Goal: Task Accomplishment & Management: Manage account settings

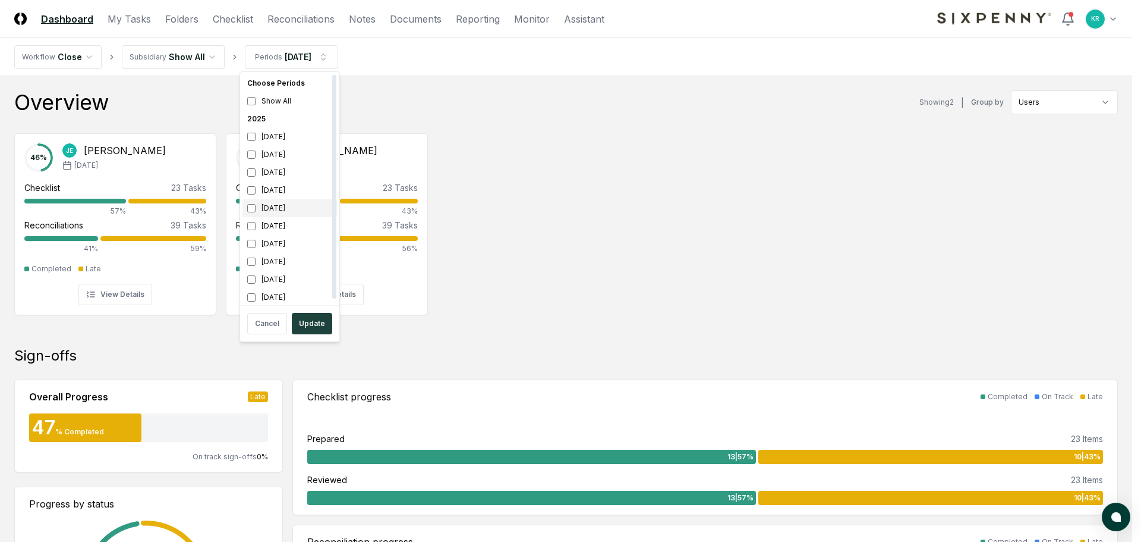
click at [269, 203] on div "[DATE]" at bounding box center [290, 208] width 95 height 18
click at [276, 173] on div "[DATE]" at bounding box center [290, 172] width 95 height 18
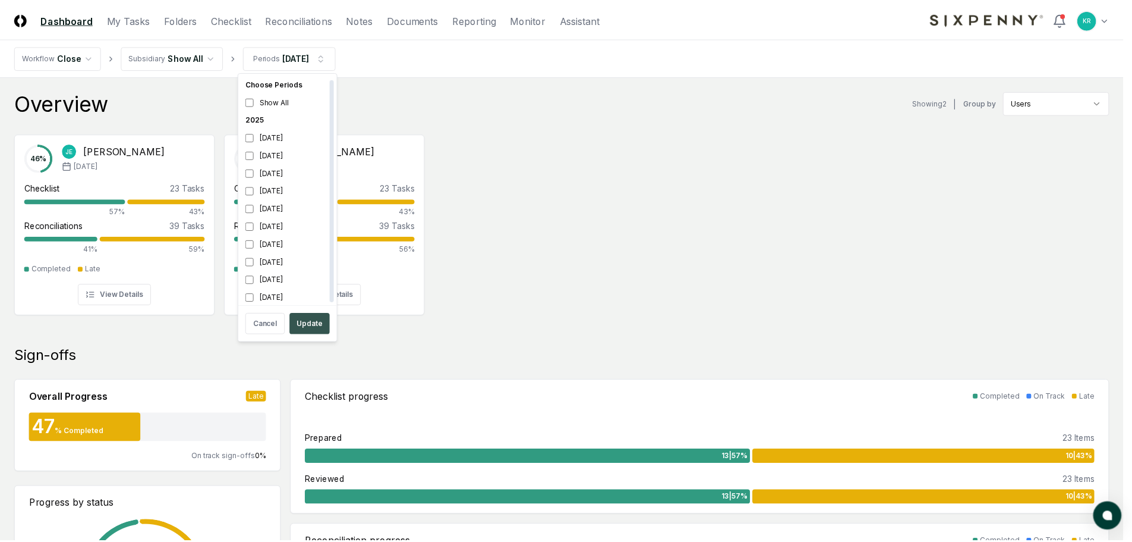
scroll to position [4, 0]
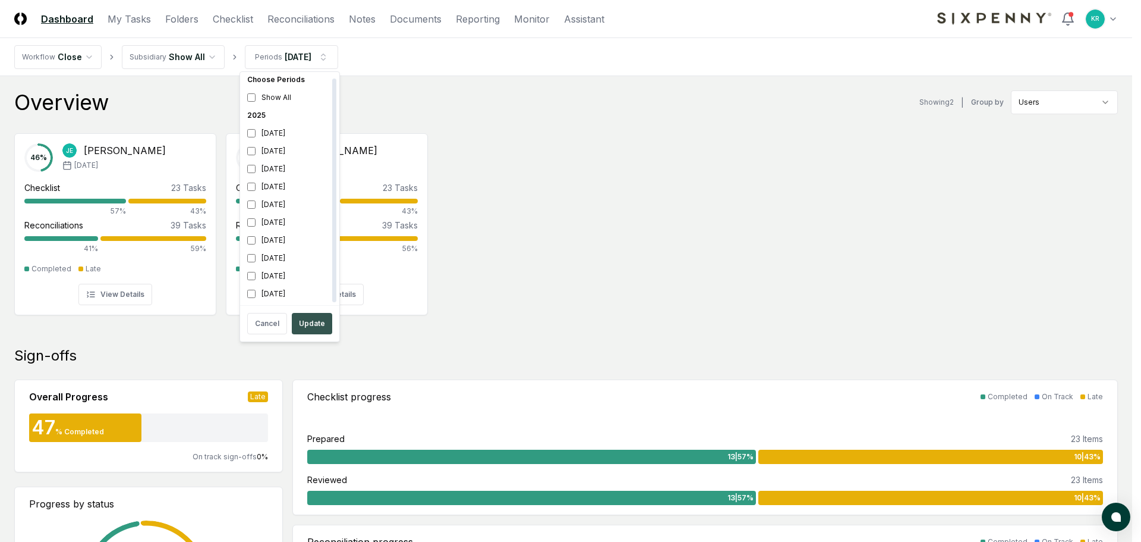
click at [309, 319] on button "Update" at bounding box center [312, 323] width 40 height 21
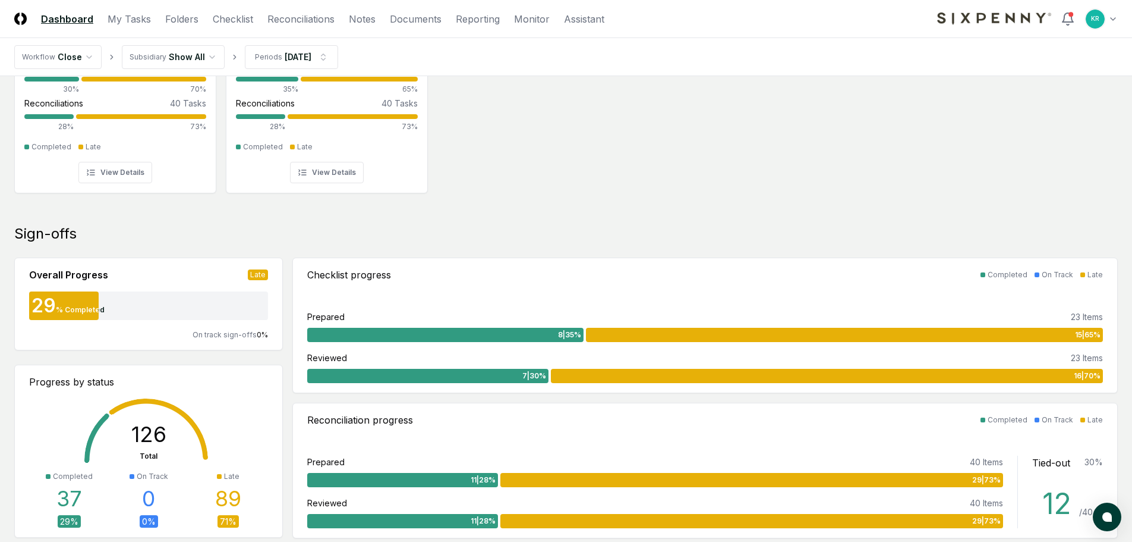
scroll to position [119, 0]
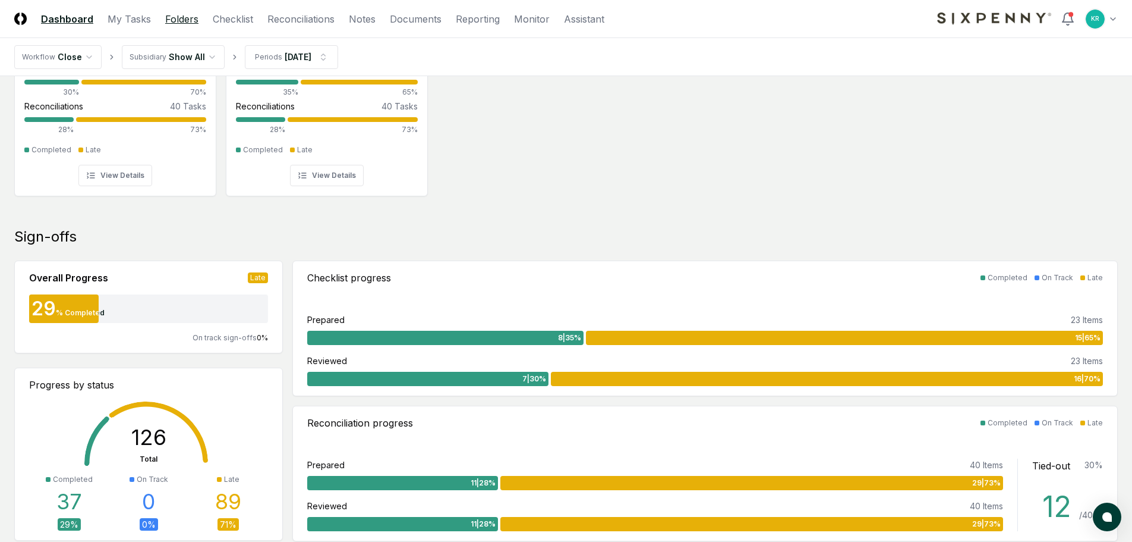
click at [181, 15] on link "Folders" at bounding box center [181, 19] width 33 height 14
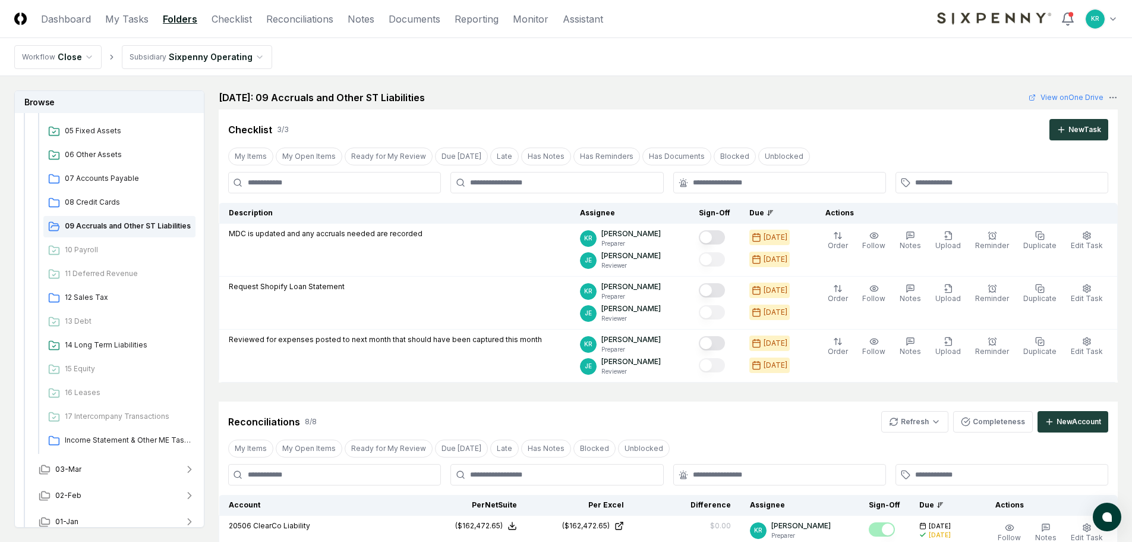
scroll to position [388, 0]
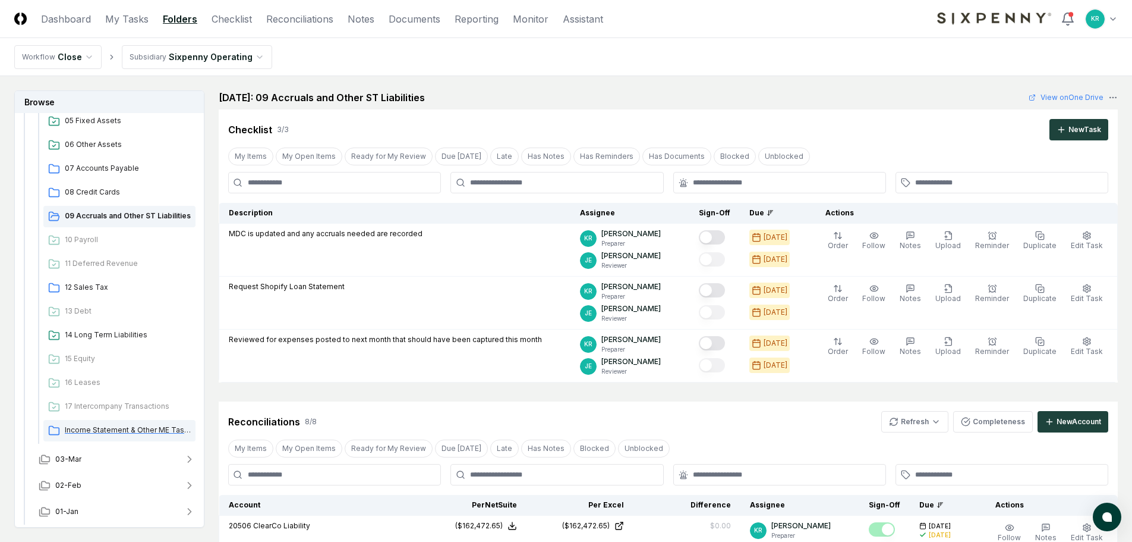
click at [148, 433] on span "Income Statement & Other ME Tasks" at bounding box center [128, 429] width 126 height 11
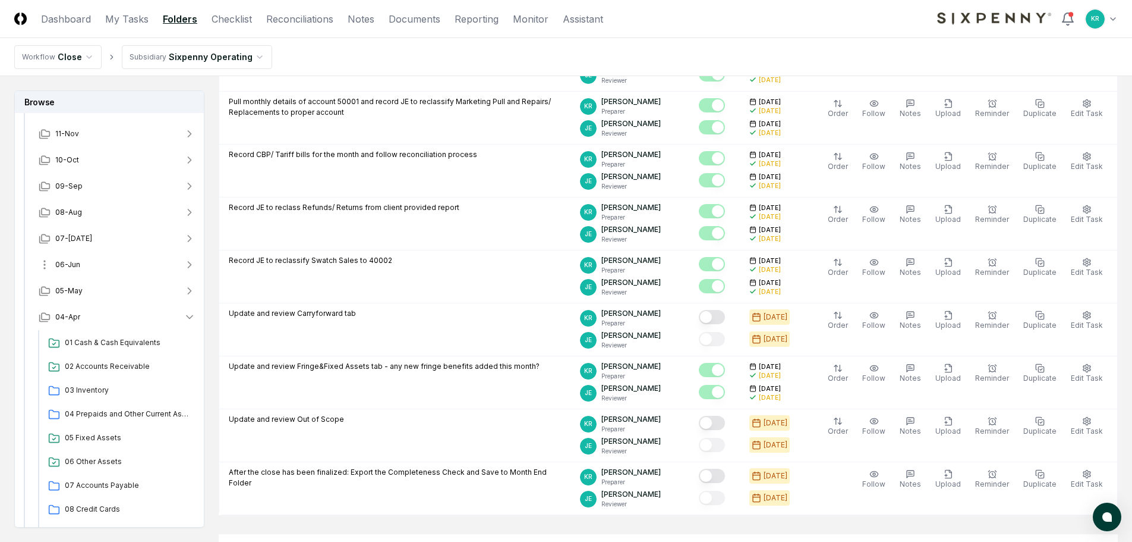
scroll to position [32, 0]
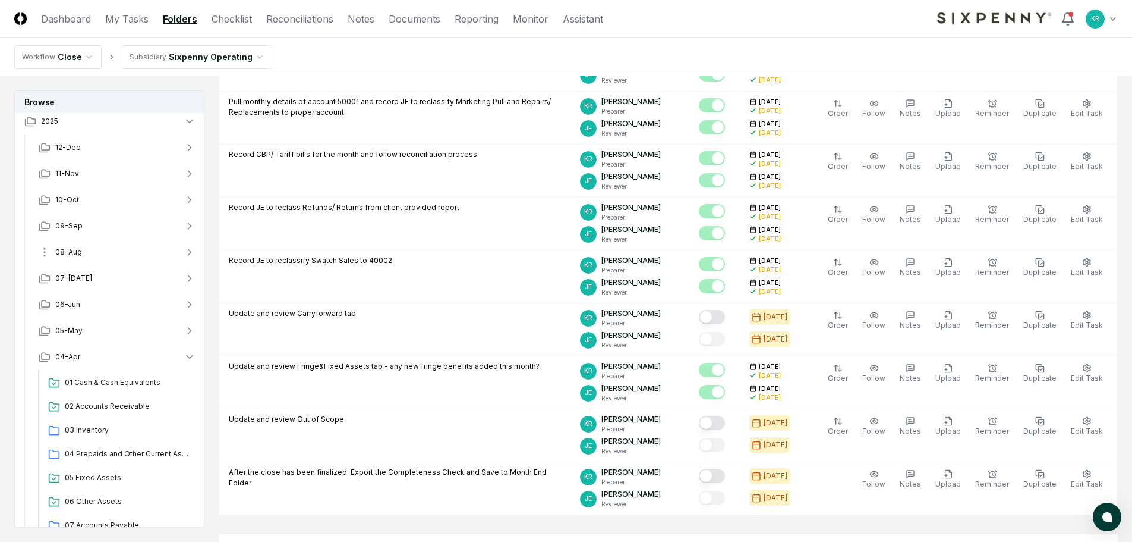
click at [71, 245] on button "08-Aug" at bounding box center [117, 252] width 176 height 26
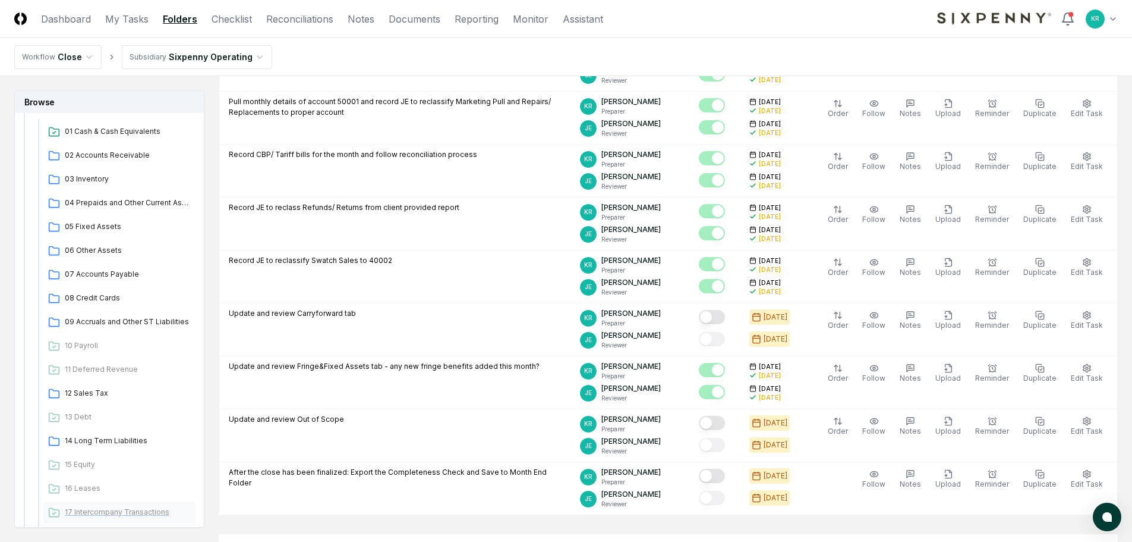
scroll to position [329, 0]
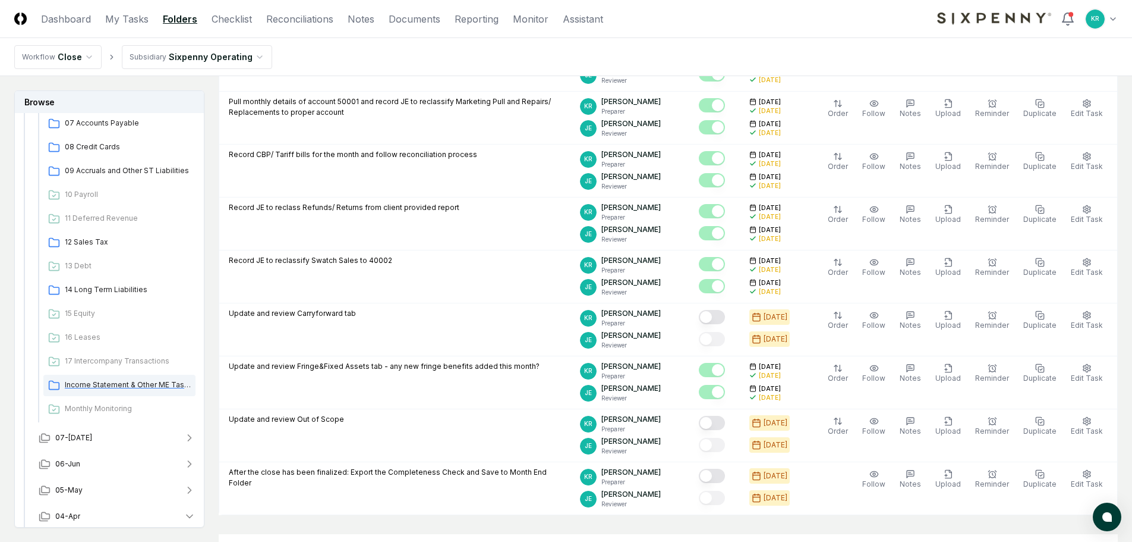
click at [97, 380] on span "Income Statement & Other ME Tasks" at bounding box center [128, 384] width 126 height 11
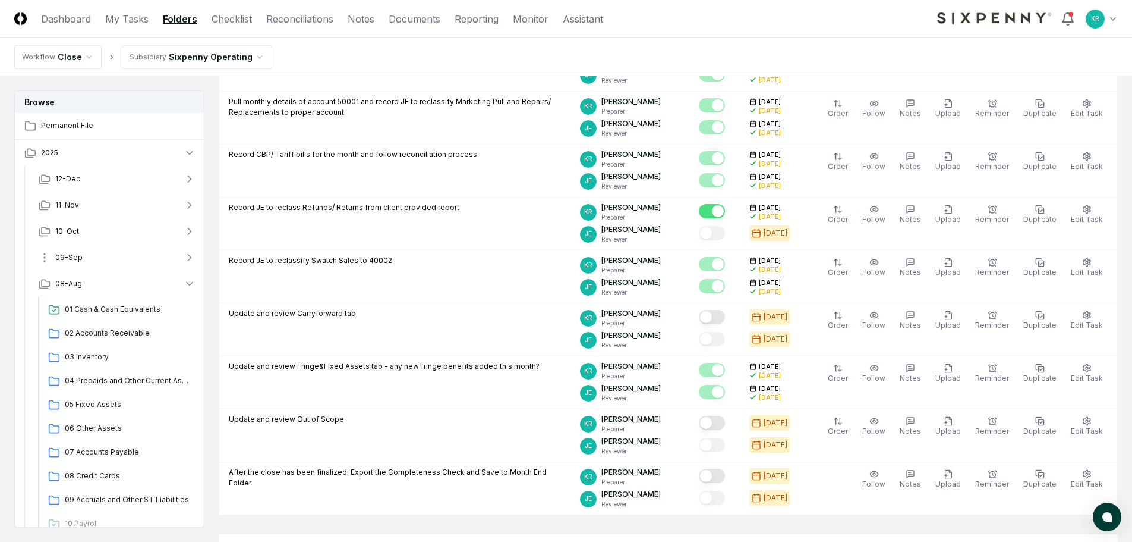
click at [81, 256] on button "09-Sep" at bounding box center [117, 257] width 176 height 26
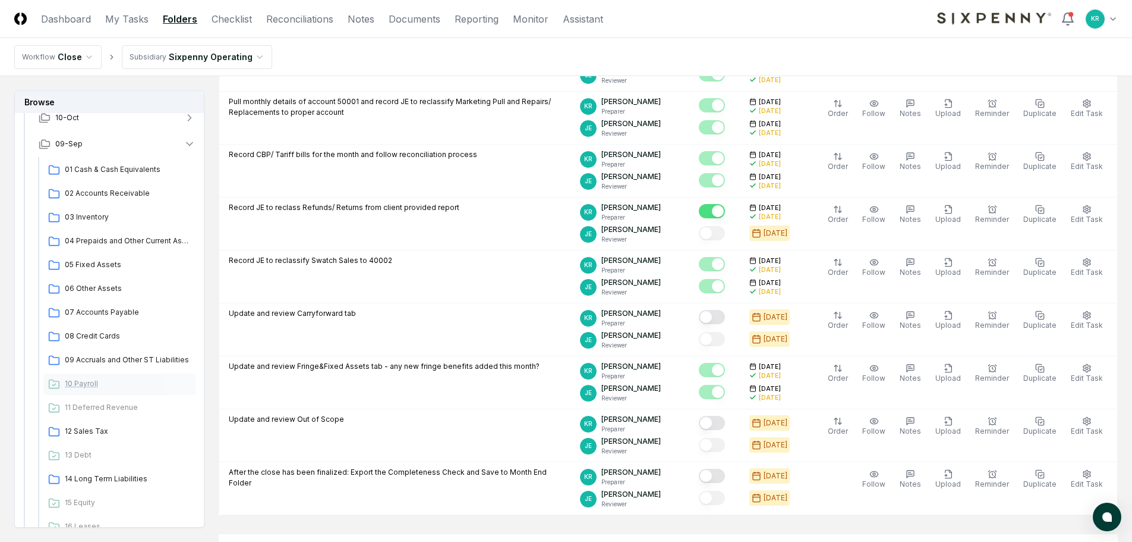
scroll to position [297, 0]
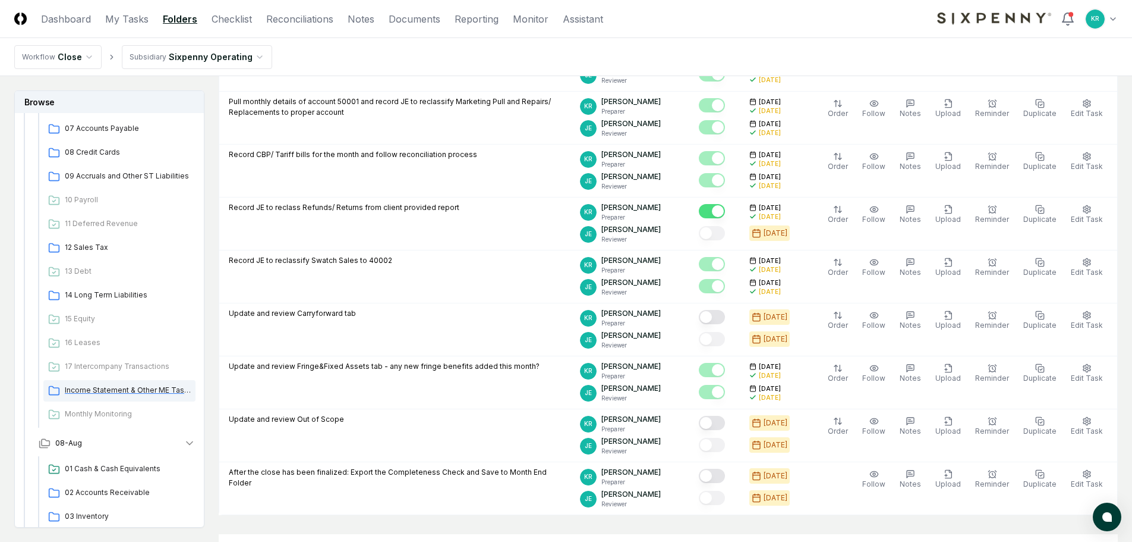
drag, startPoint x: 123, startPoint y: 387, endPoint x: 156, endPoint y: 390, distance: 33.4
click at [124, 388] on span "Income Statement & Other ME Tasks" at bounding box center [128, 390] width 126 height 11
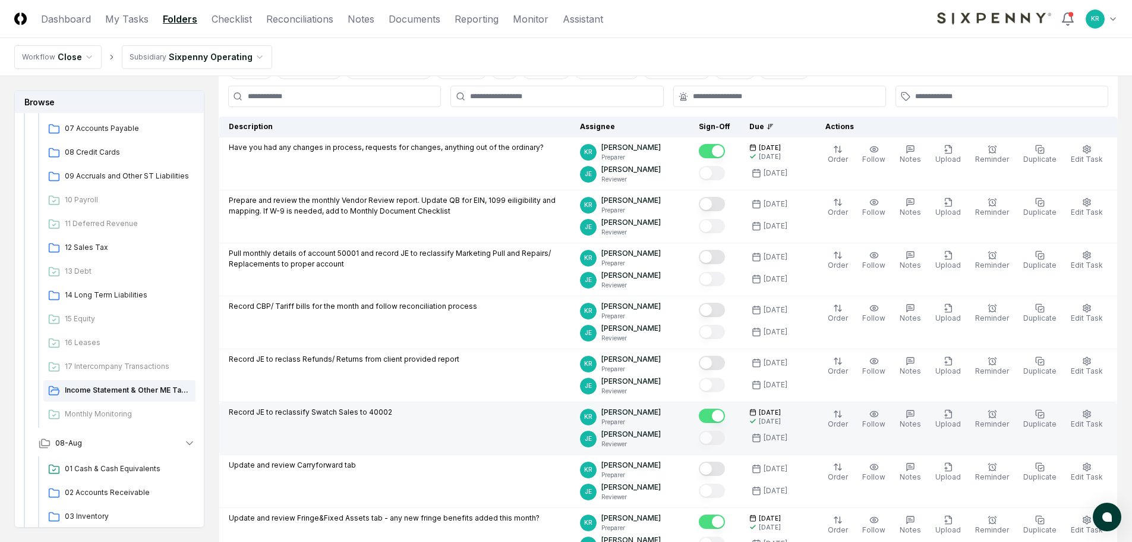
scroll to position [119, 0]
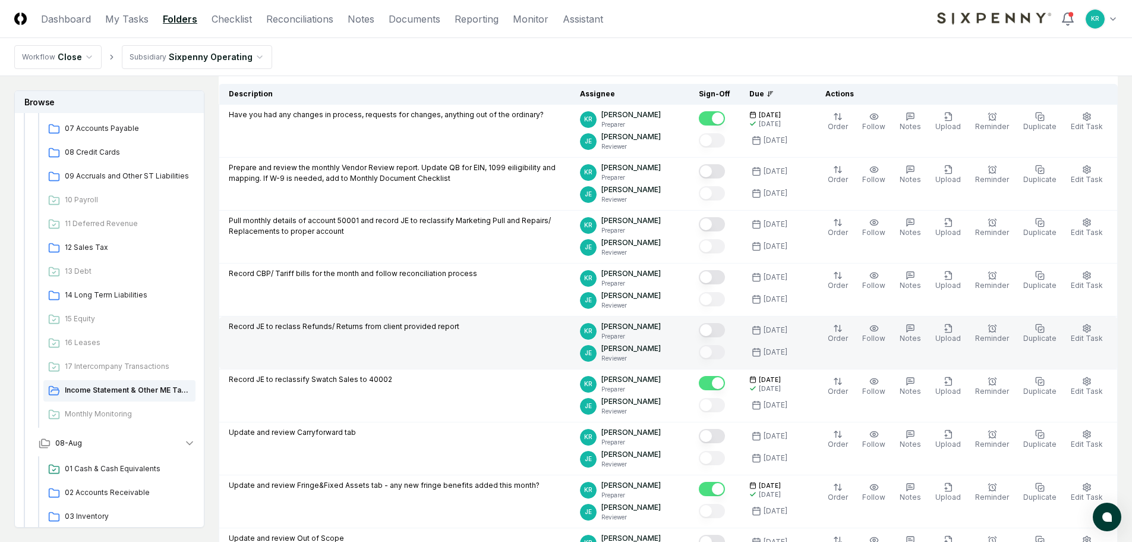
click at [725, 330] on button "Mark complete" at bounding box center [712, 330] width 26 height 14
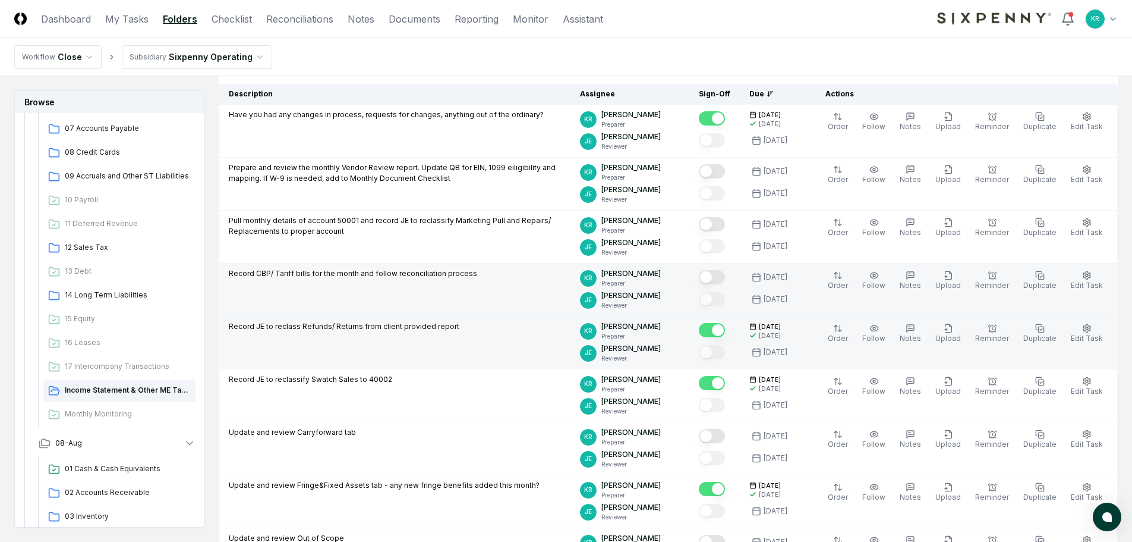
click at [725, 278] on button "Mark complete" at bounding box center [712, 277] width 26 height 14
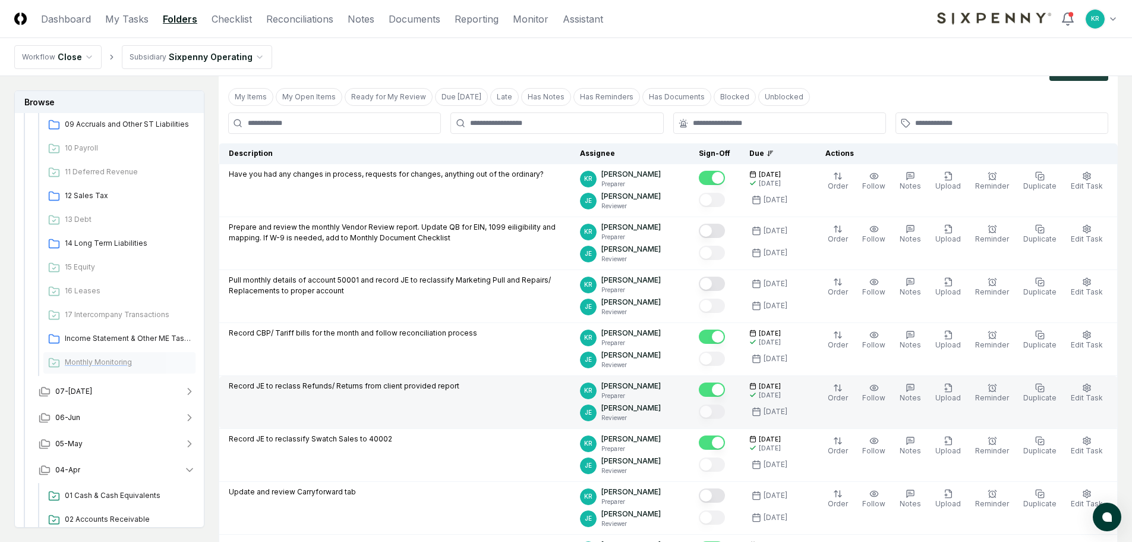
scroll to position [832, 0]
click at [128, 333] on span "Income Statement & Other ME Tasks" at bounding box center [128, 337] width 126 height 11
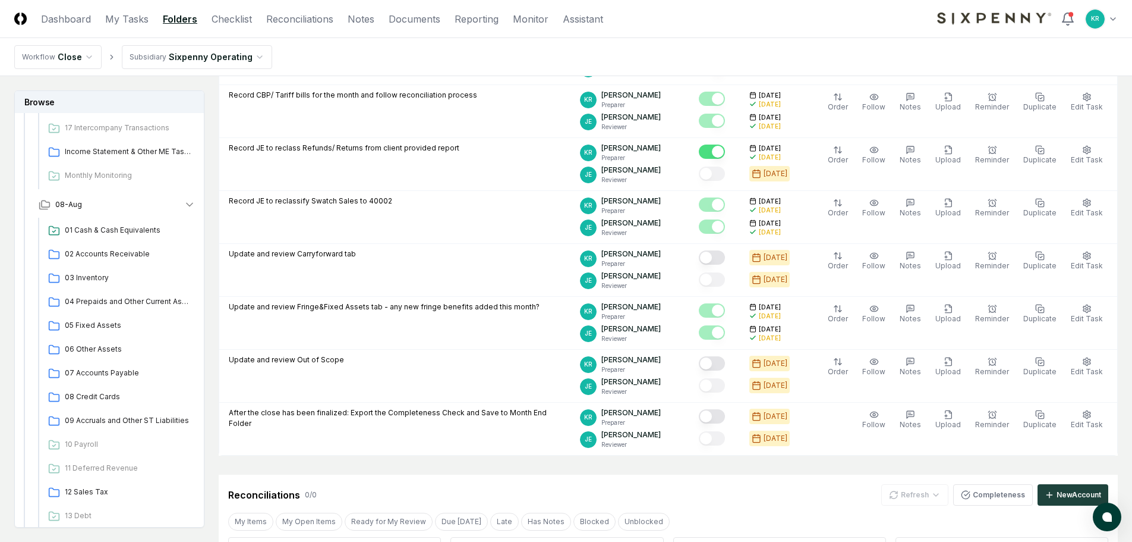
scroll to position [535, 0]
click at [109, 253] on span "02 Accounts Receivable" at bounding box center [128, 254] width 126 height 11
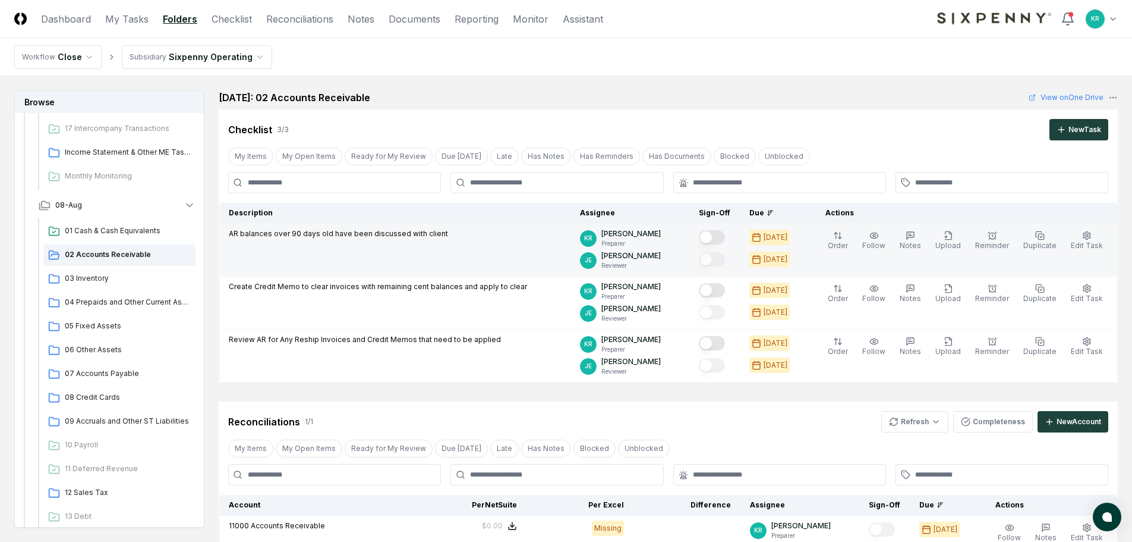
click at [725, 234] on button "Mark complete" at bounding box center [712, 237] width 26 height 14
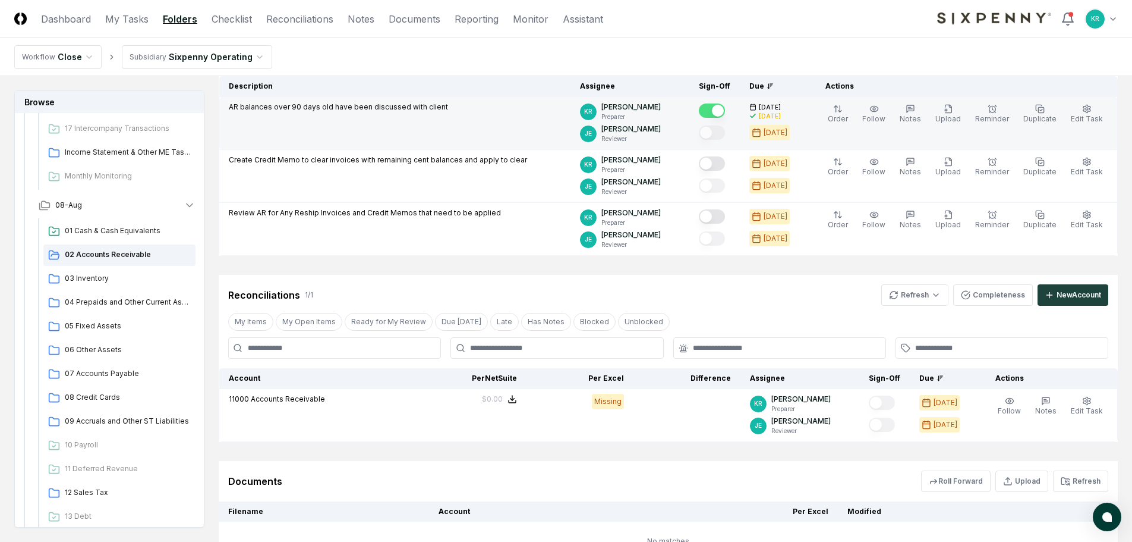
scroll to position [112, 0]
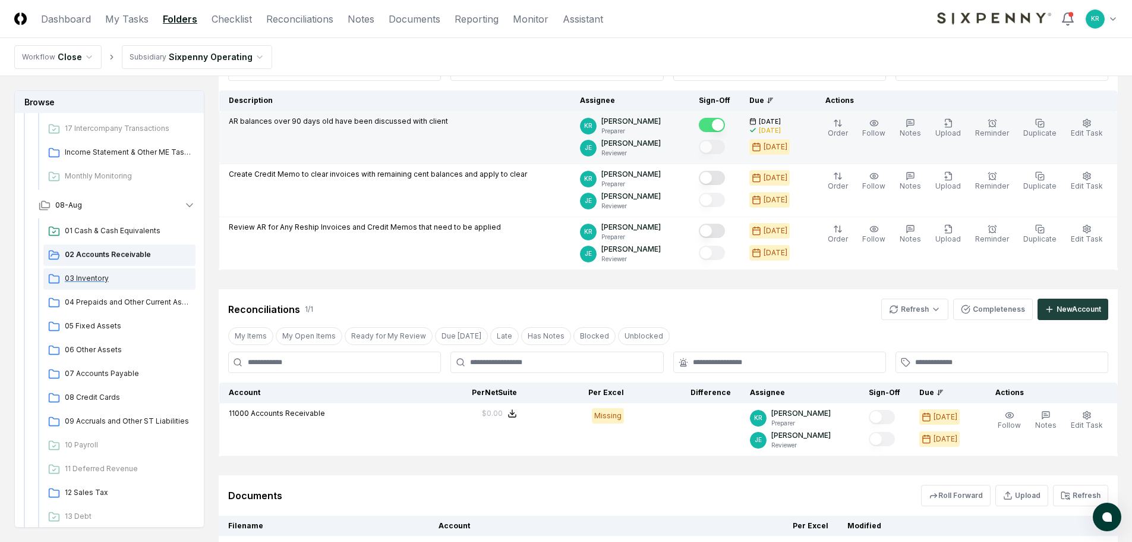
click at [79, 276] on span "03 Inventory" at bounding box center [128, 278] width 126 height 11
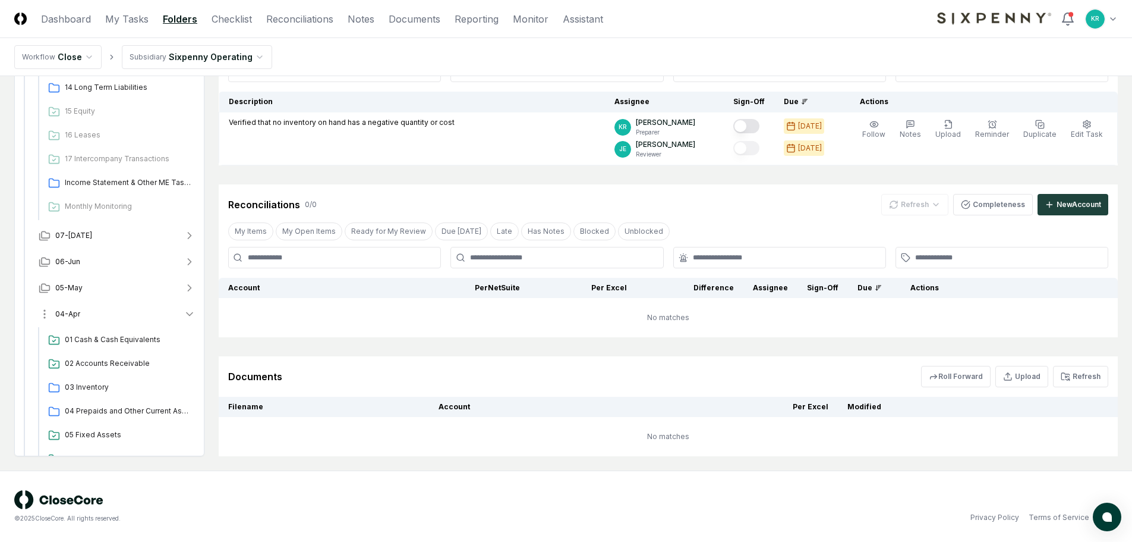
scroll to position [1011, 0]
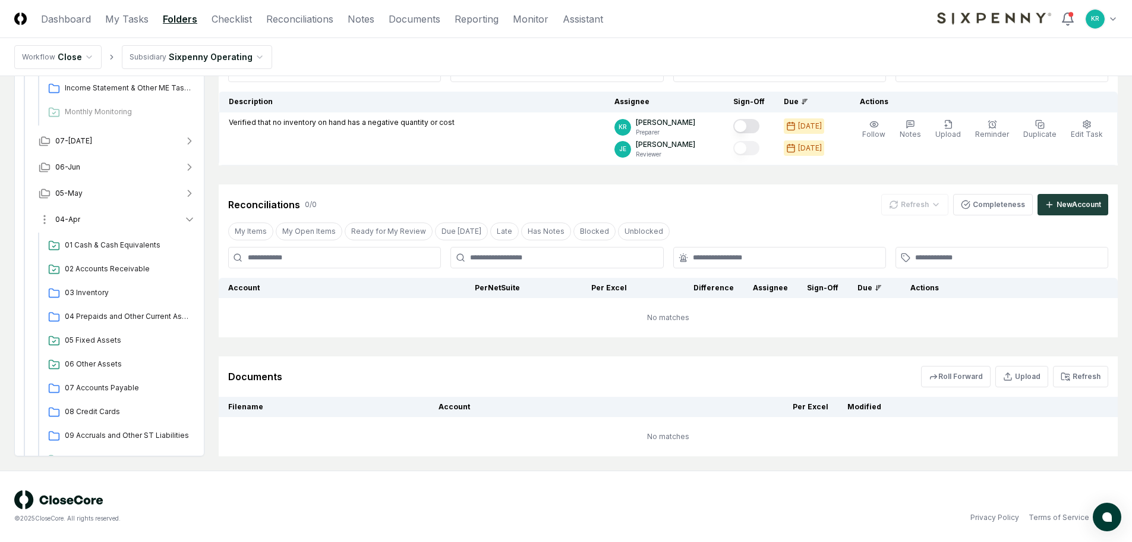
click at [61, 219] on span "04-Apr" at bounding box center [67, 219] width 25 height 11
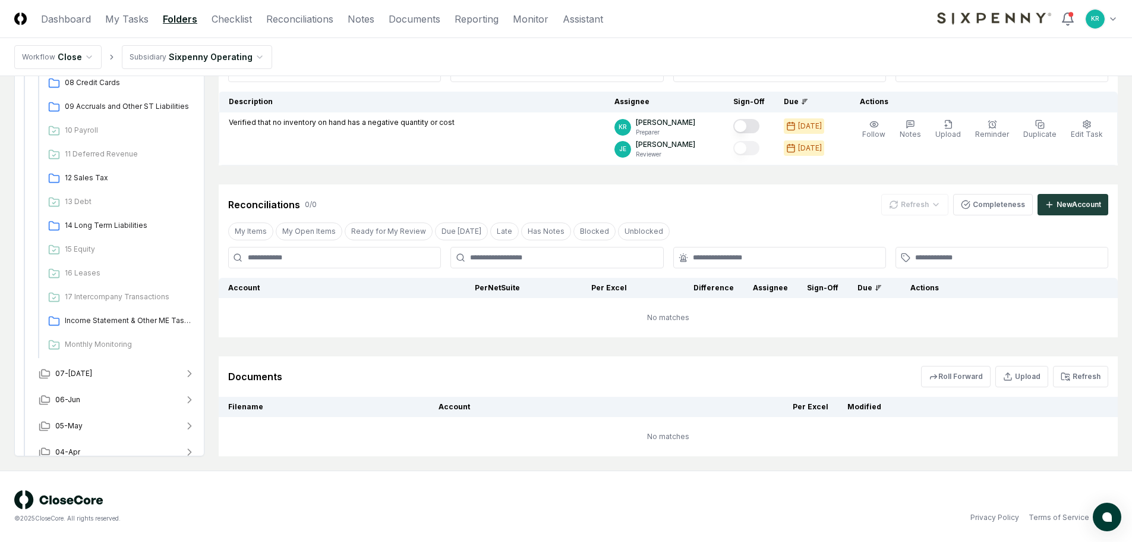
scroll to position [869, 0]
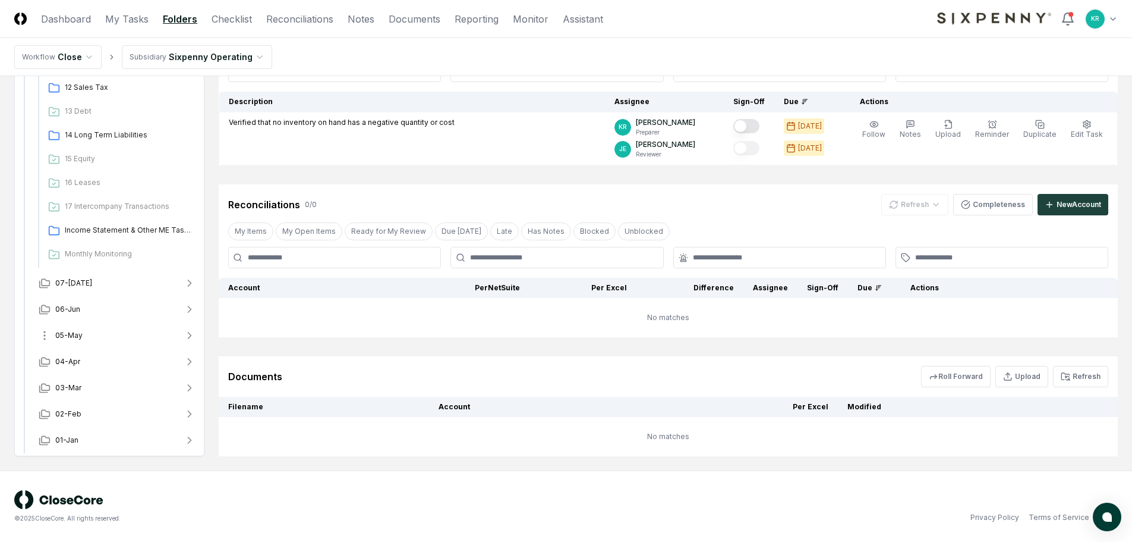
click at [67, 338] on span "05-May" at bounding box center [68, 335] width 27 height 11
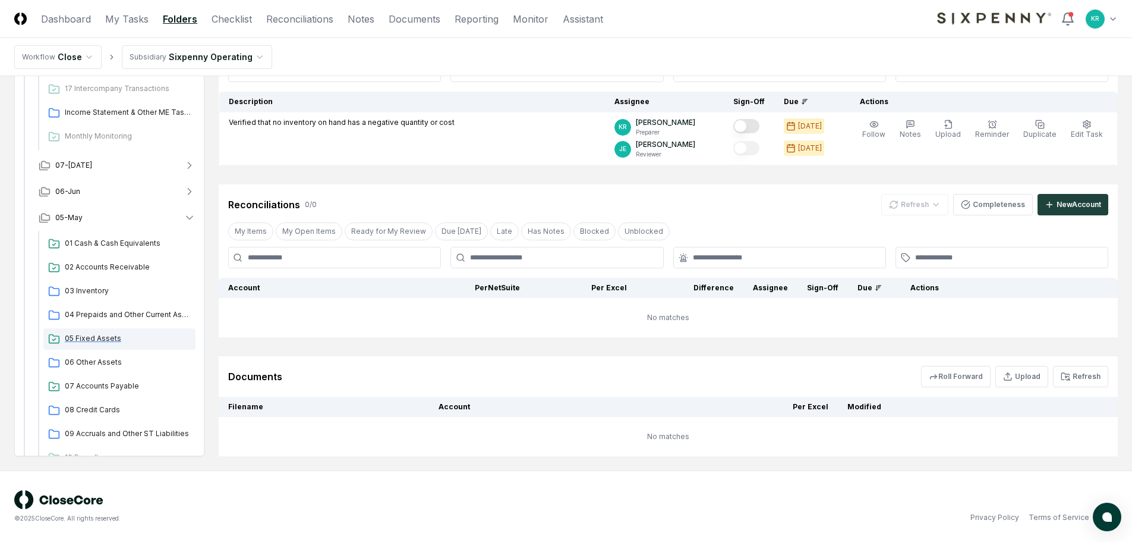
scroll to position [987, 0]
click at [103, 341] on span "05 Fixed Assets" at bounding box center [128, 337] width 126 height 11
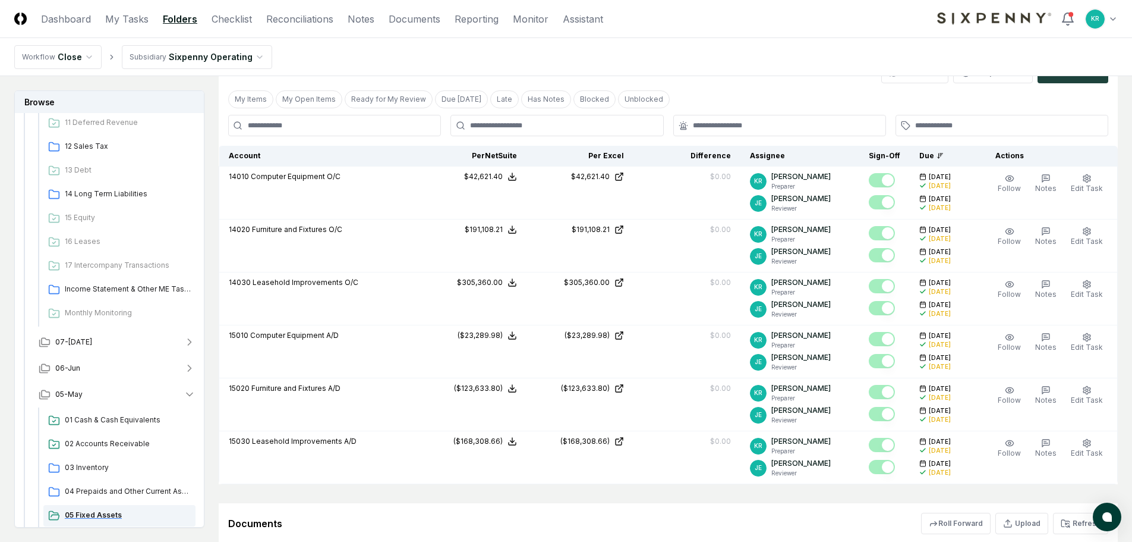
scroll to position [869, 0]
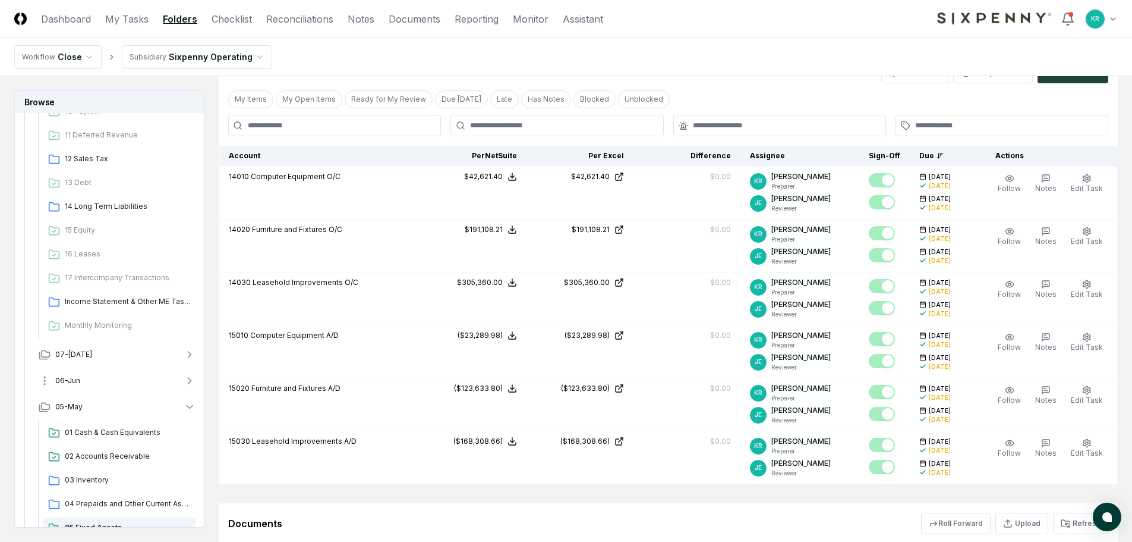
click at [77, 380] on span "06-Jun" at bounding box center [67, 380] width 25 height 11
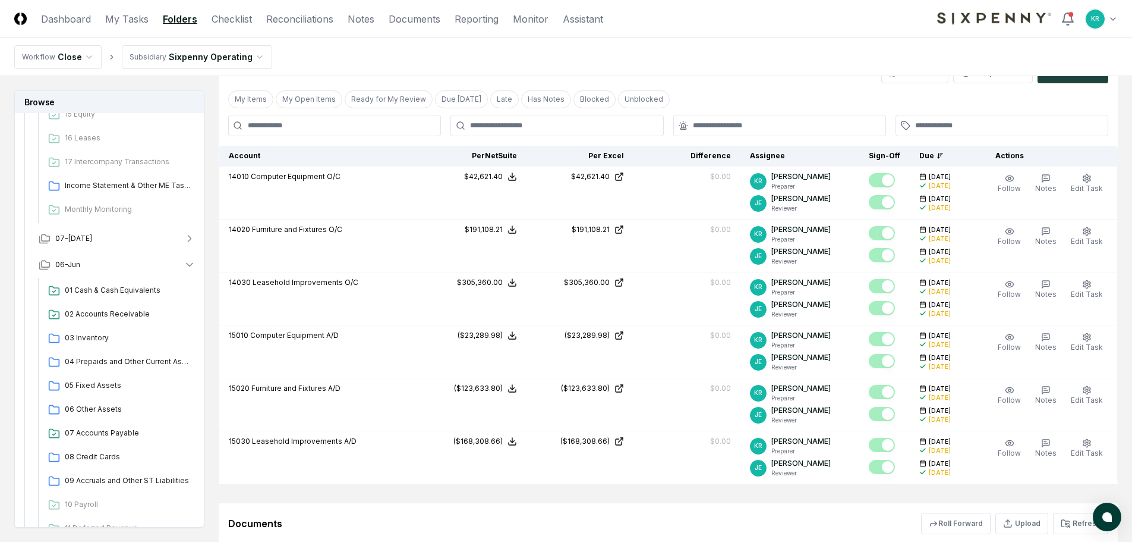
scroll to position [987, 0]
click at [103, 381] on span "05 Fixed Assets" at bounding box center [128, 382] width 126 height 11
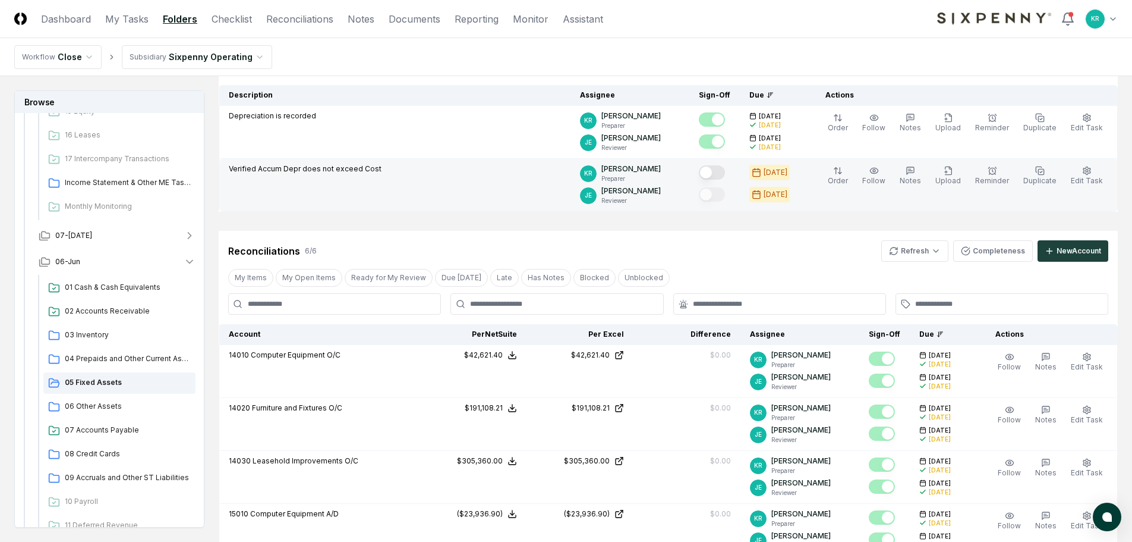
scroll to position [119, 0]
click at [725, 169] on button "Mark complete" at bounding box center [712, 171] width 26 height 14
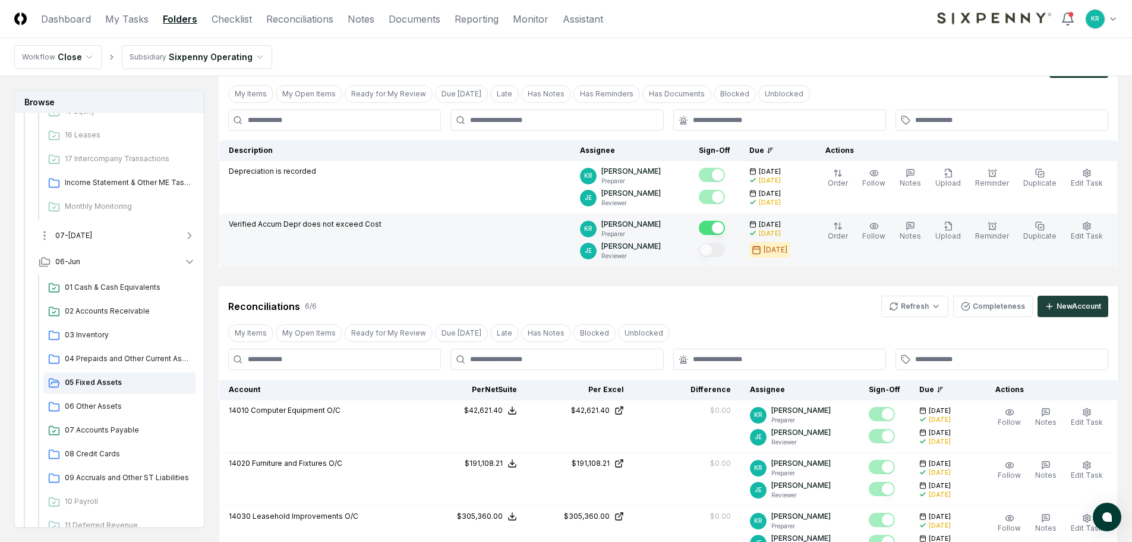
scroll to position [928, 0]
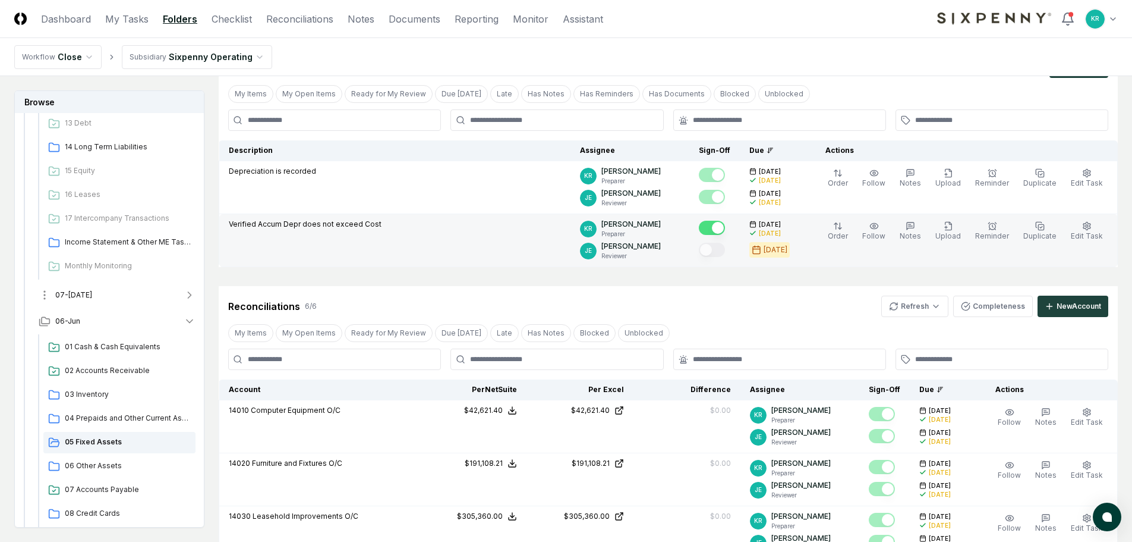
click at [75, 295] on span "07-[DATE]" at bounding box center [73, 295] width 37 height 11
drag, startPoint x: 102, startPoint y: 416, endPoint x: 124, endPoint y: 416, distance: 21.4
click at [102, 417] on span "05 Fixed Assets" at bounding box center [128, 415] width 126 height 11
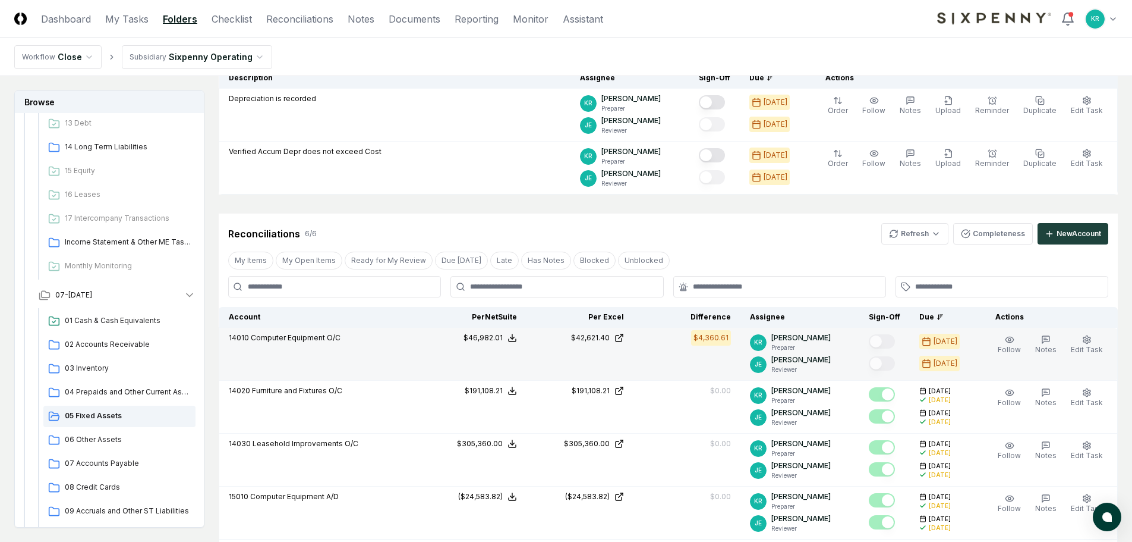
scroll to position [178, 0]
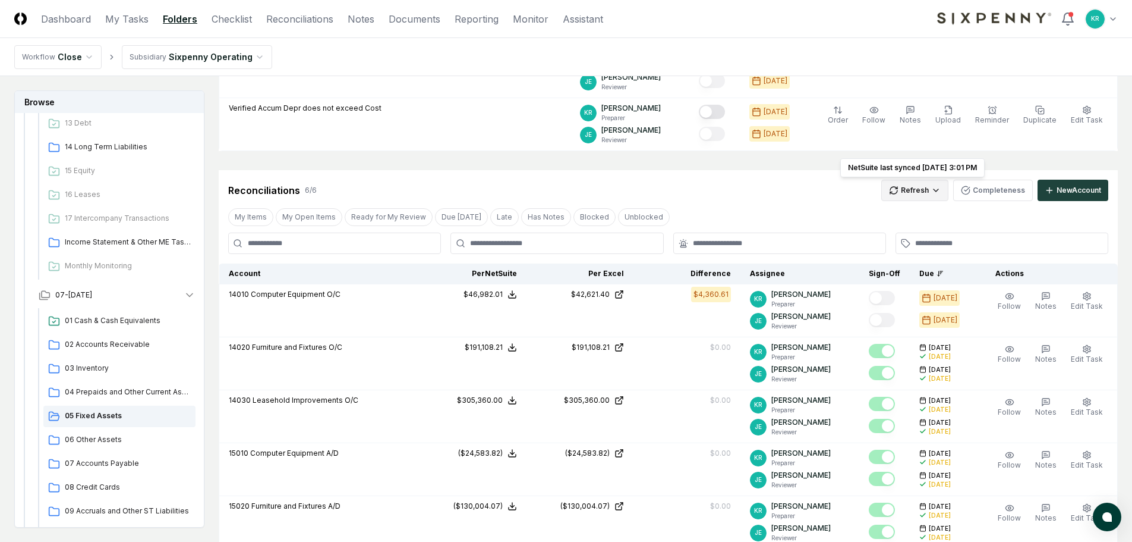
click at [914, 193] on html "CloseCore Dashboard My Tasks Folders Checklist Reconciliations Notes Documents …" at bounding box center [566, 332] width 1132 height 1020
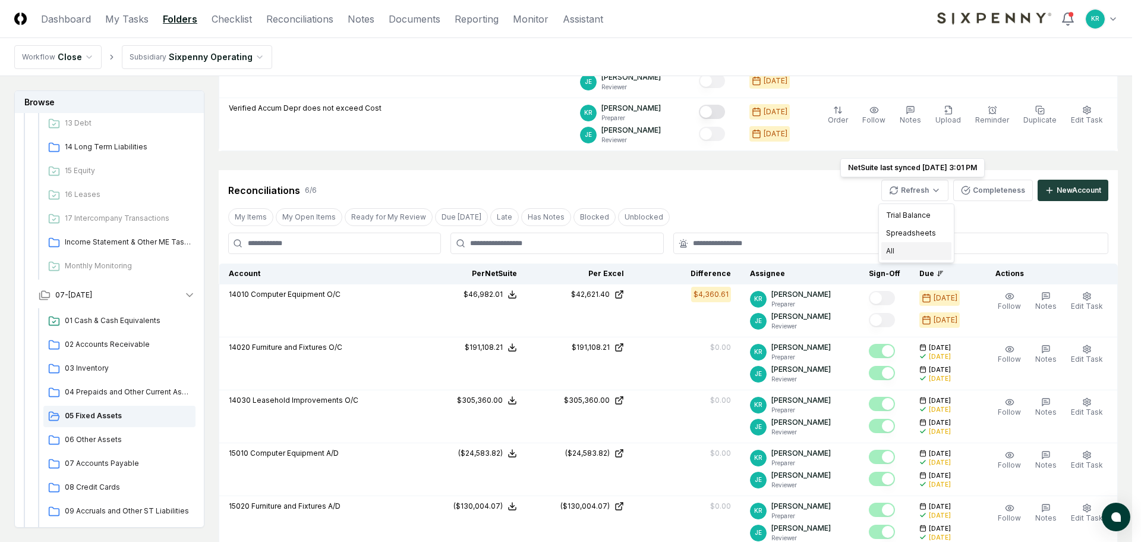
click at [904, 247] on div "All" at bounding box center [917, 251] width 70 height 18
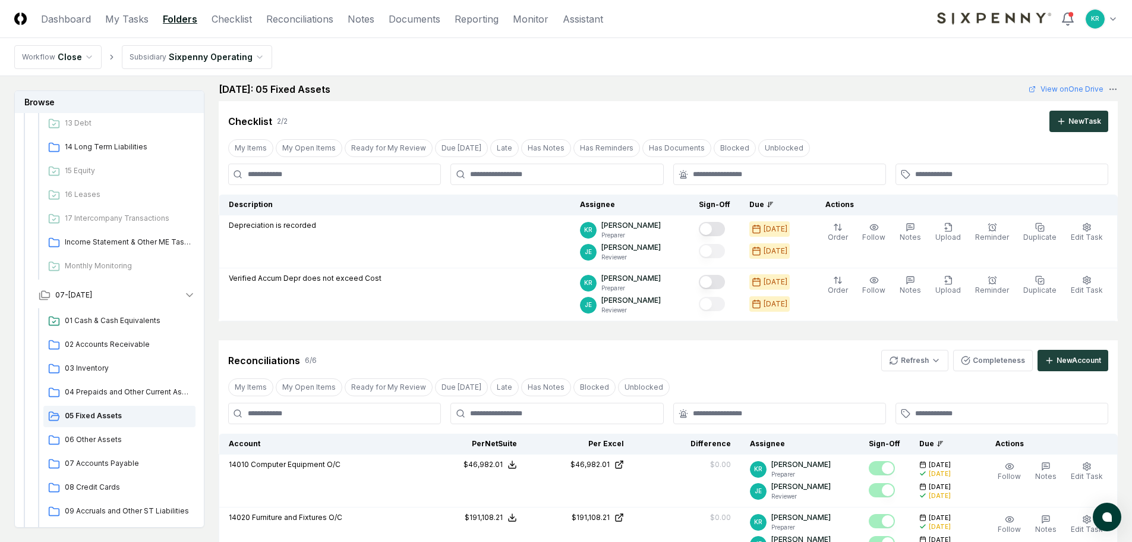
scroll to position [3, 0]
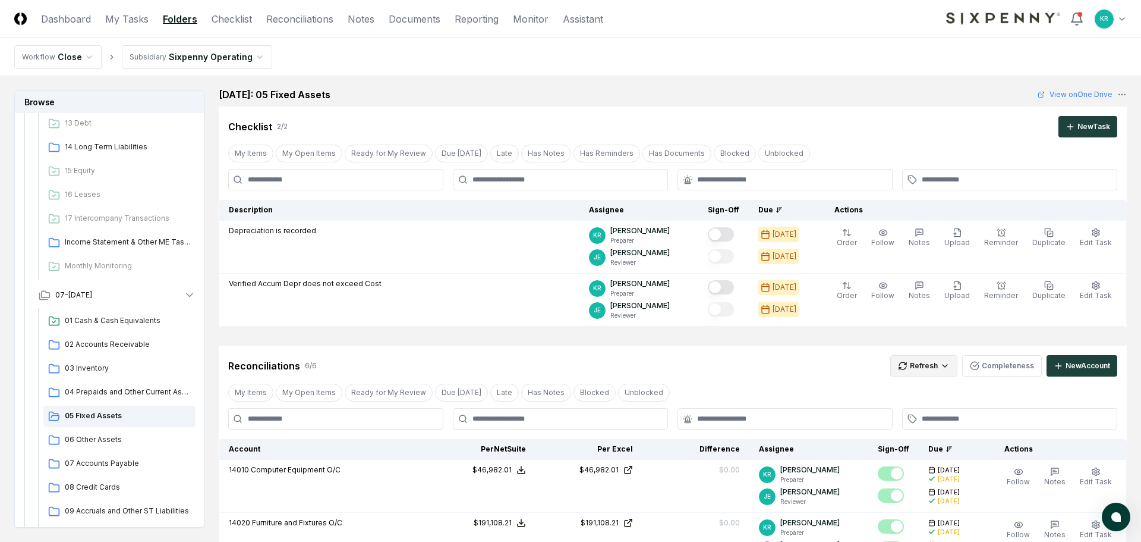
click at [917, 364] on html "CloseCore Dashboard My Tasks Folders Checklist Reconciliations Notes Documents …" at bounding box center [570, 507] width 1141 height 1020
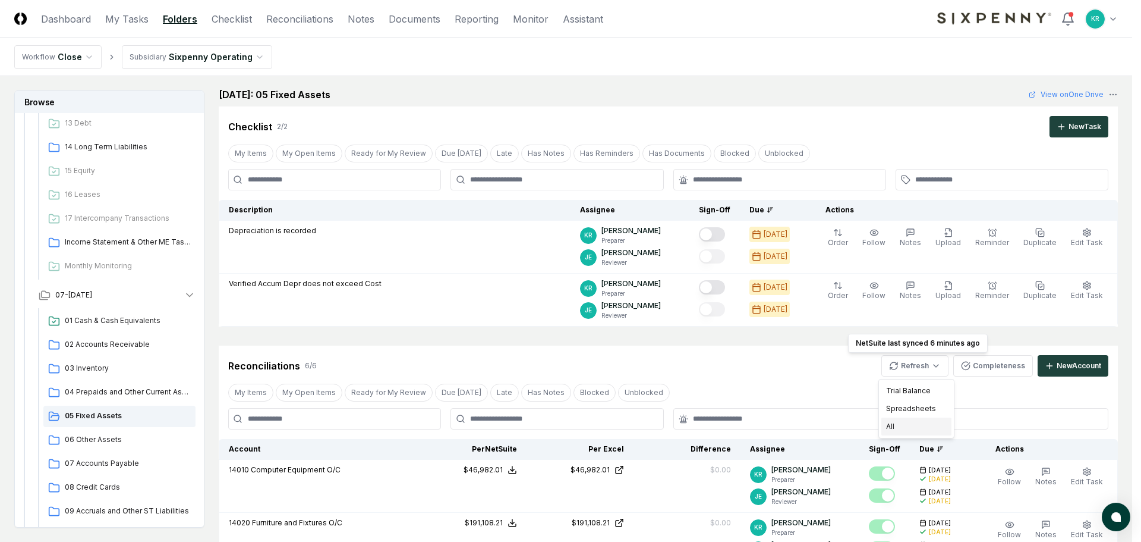
click at [908, 423] on div "All" at bounding box center [917, 426] width 70 height 18
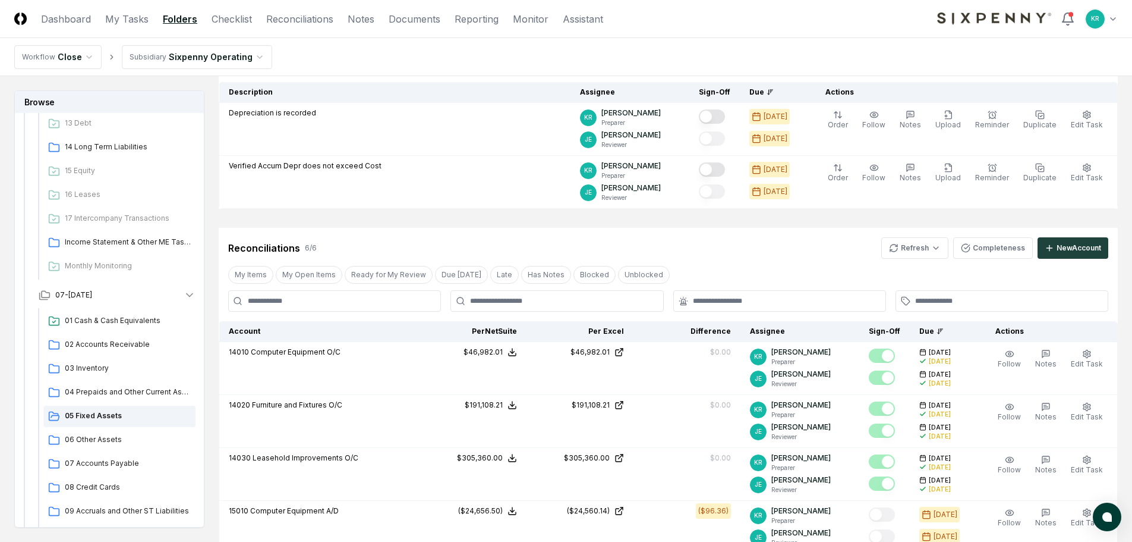
scroll to position [0, 0]
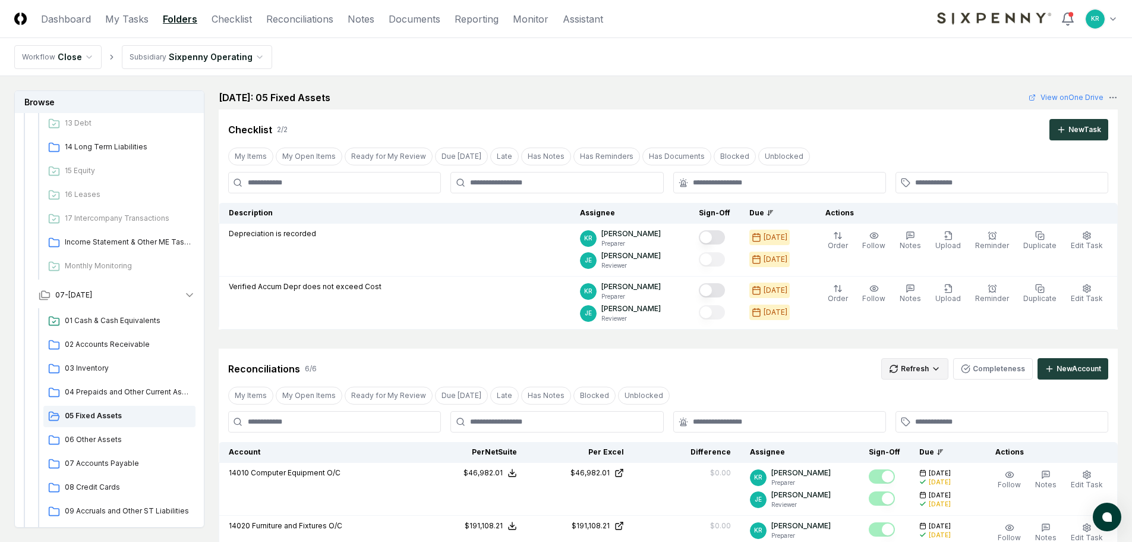
click at [920, 362] on html "CloseCore Dashboard My Tasks Folders Checklist Reconciliations Notes Documents …" at bounding box center [566, 510] width 1132 height 1020
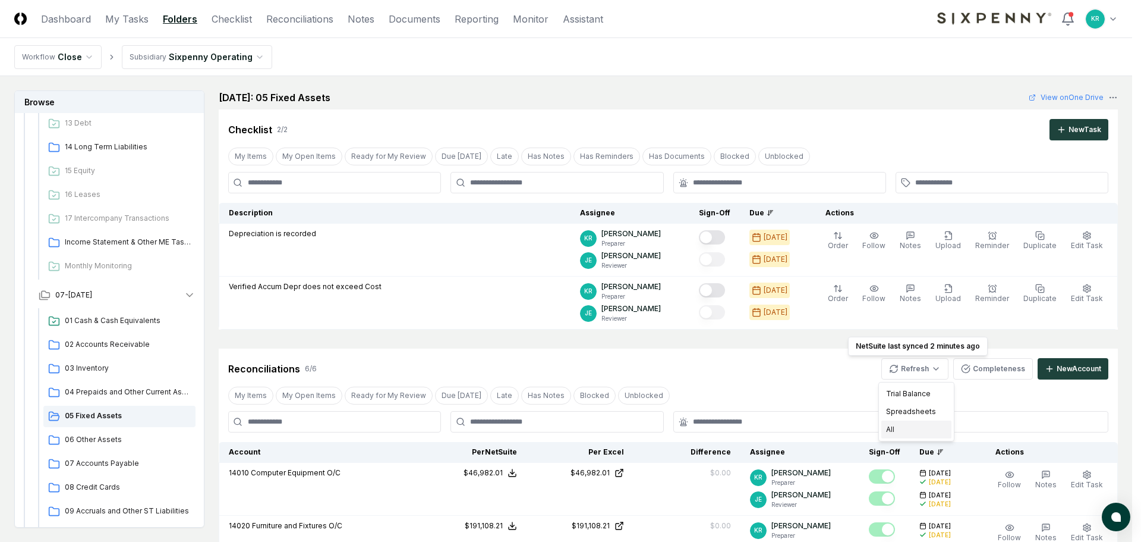
click at [908, 430] on div "All" at bounding box center [917, 429] width 70 height 18
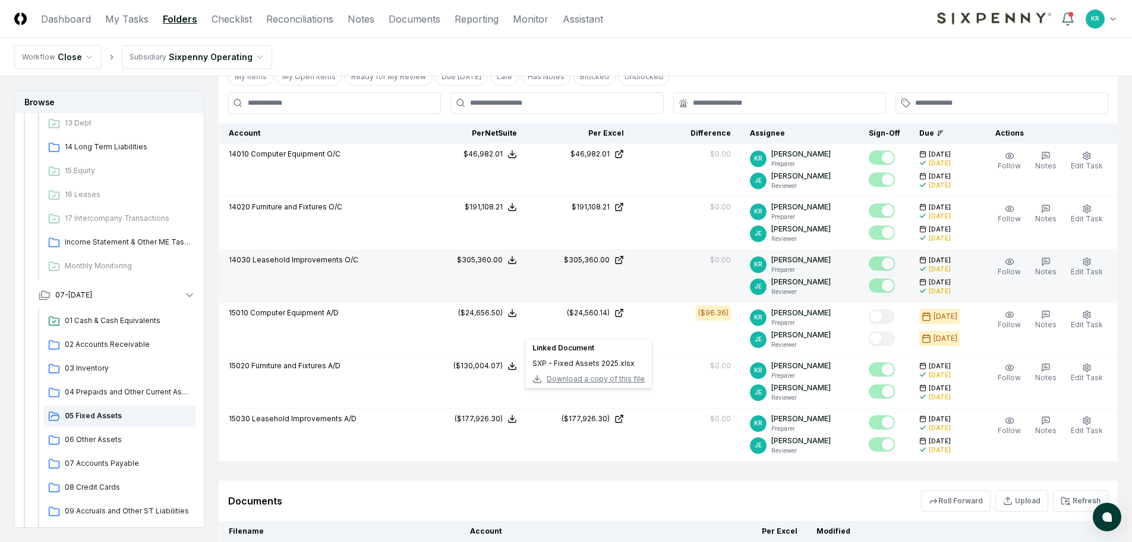
scroll to position [225, 0]
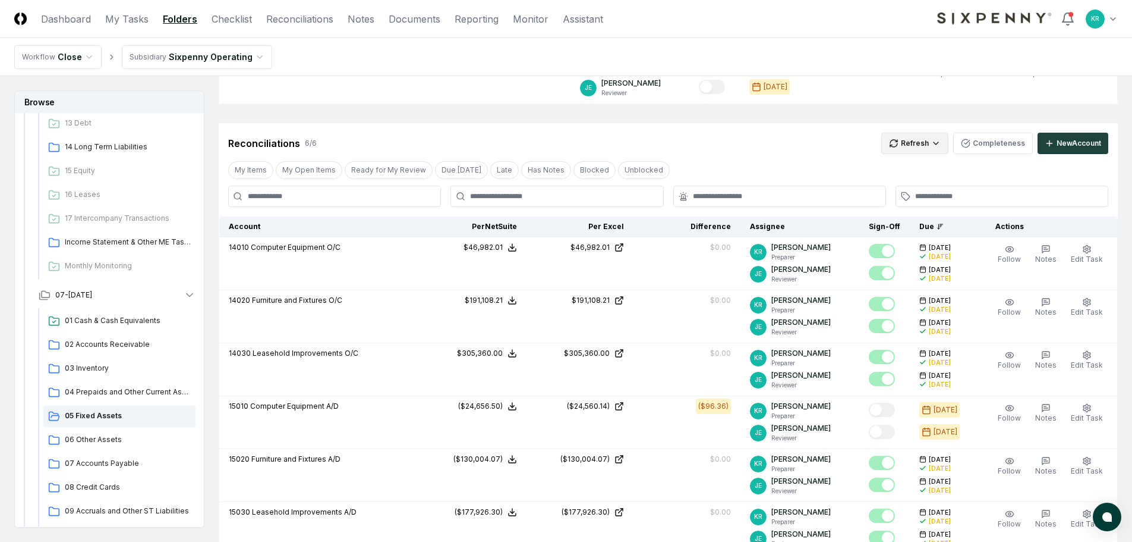
click at [914, 140] on html "CloseCore Dashboard My Tasks Folders Checklist Reconciliations Notes Documents …" at bounding box center [566, 285] width 1132 height 1020
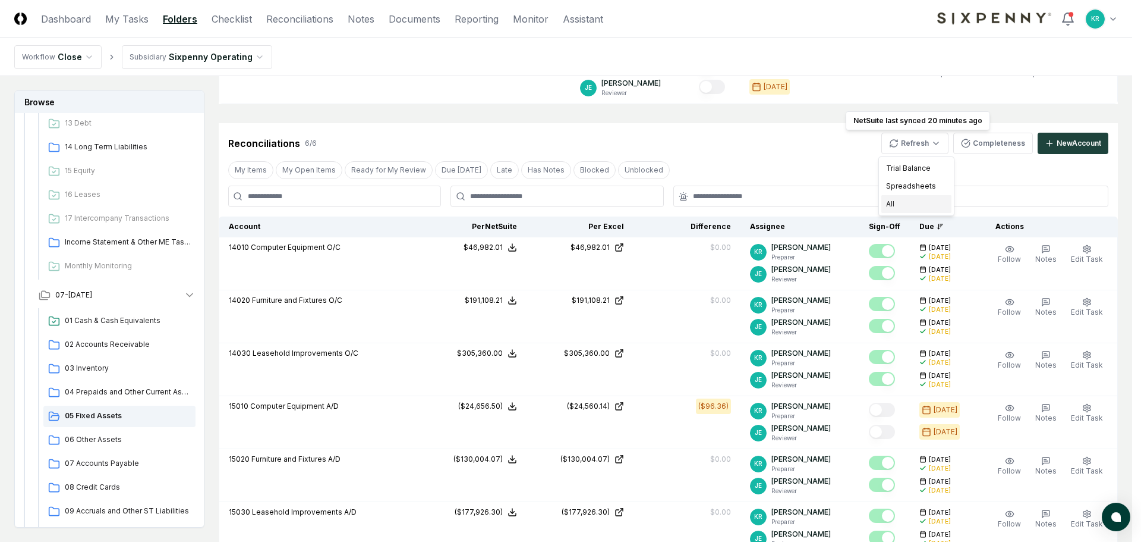
click at [915, 203] on div "All" at bounding box center [917, 204] width 70 height 18
click at [924, 144] on html "CloseCore Dashboard My Tasks Folders Checklist Reconciliations Notes Documents …" at bounding box center [570, 285] width 1141 height 1020
click at [910, 201] on div "All" at bounding box center [917, 204] width 70 height 18
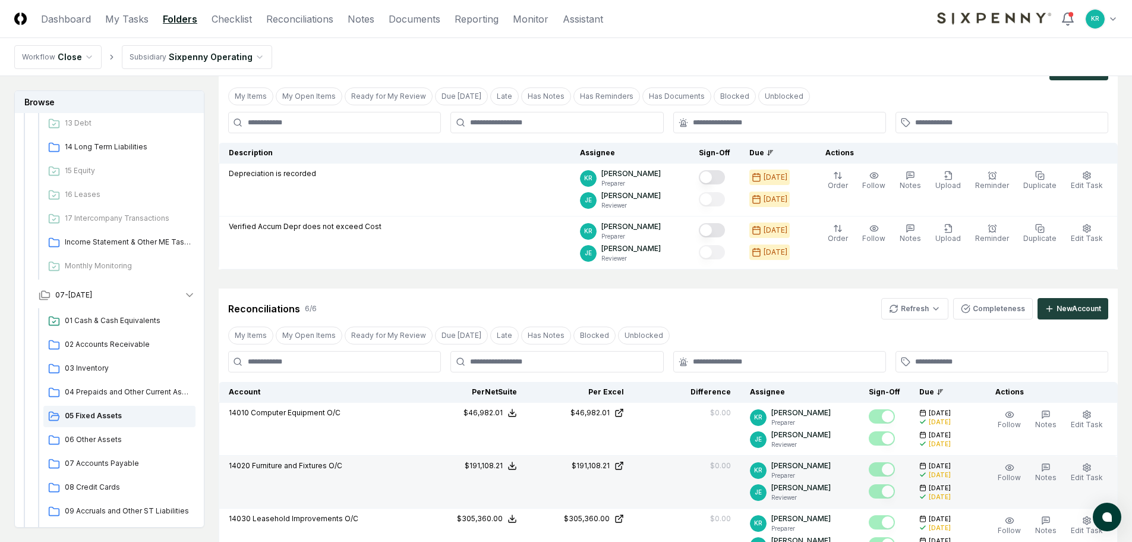
scroll to position [0, 0]
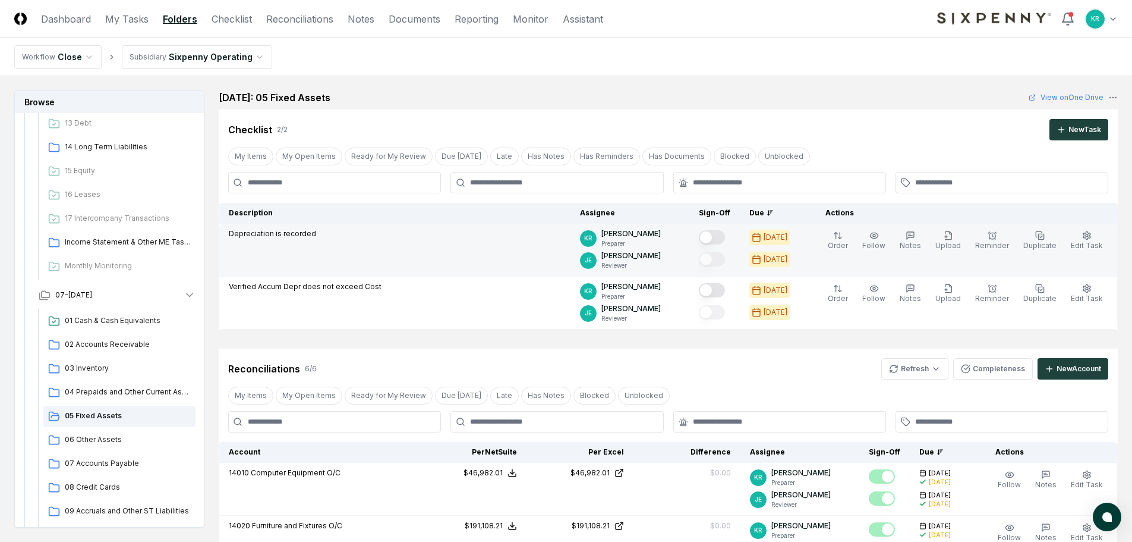
click at [725, 235] on button "Mark complete" at bounding box center [712, 237] width 26 height 14
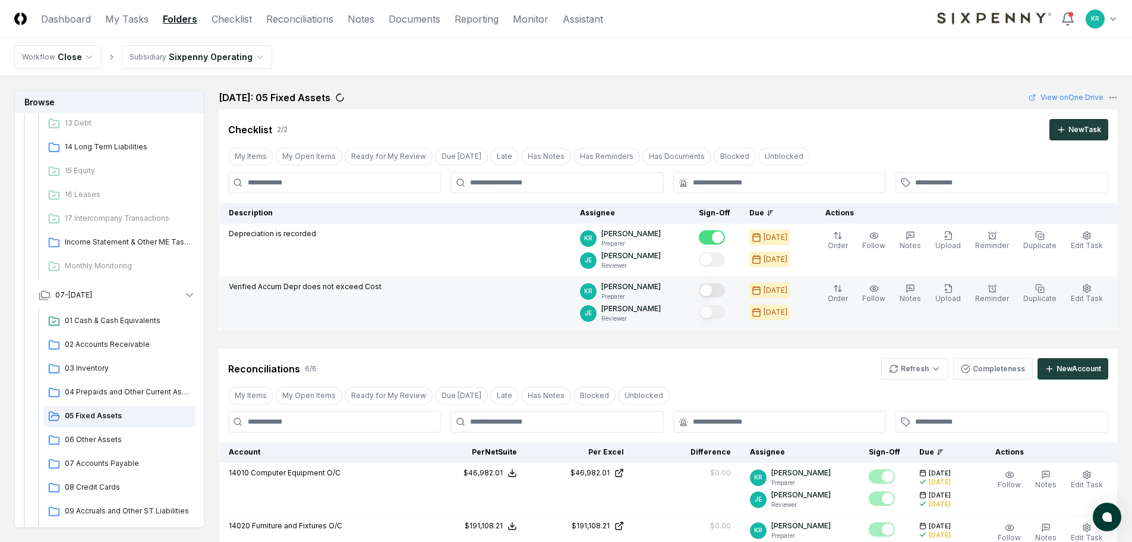
click at [725, 287] on button "Mark complete" at bounding box center [712, 290] width 26 height 14
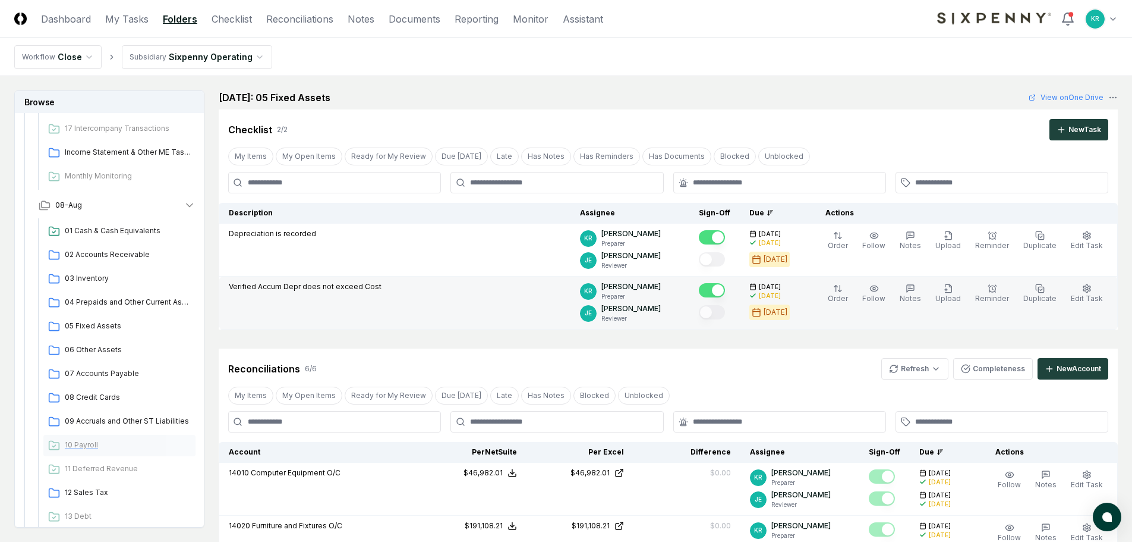
scroll to position [512, 0]
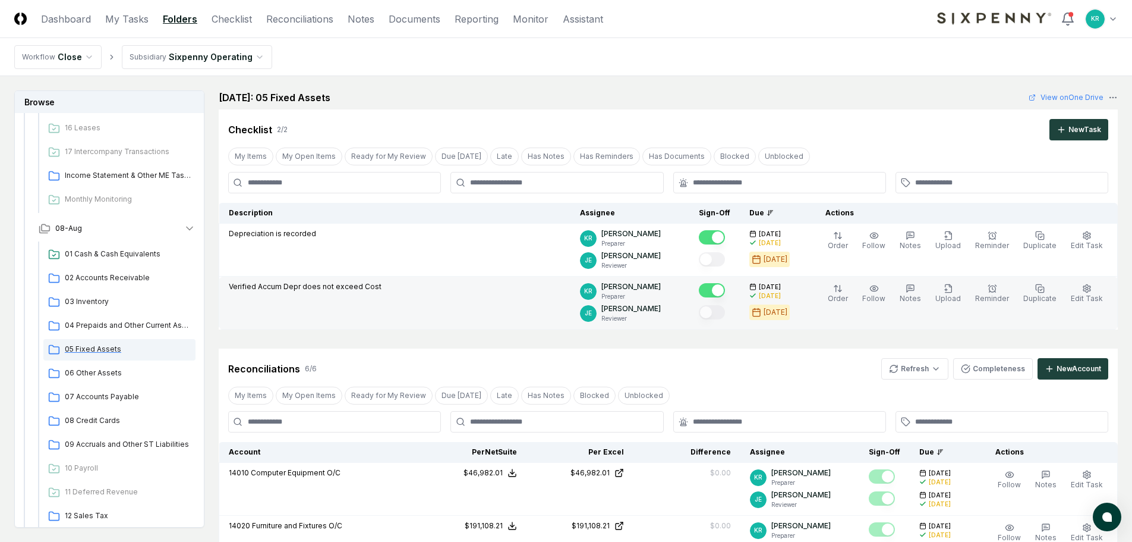
click at [103, 343] on div "05 Fixed Assets" at bounding box center [119, 349] width 152 height 21
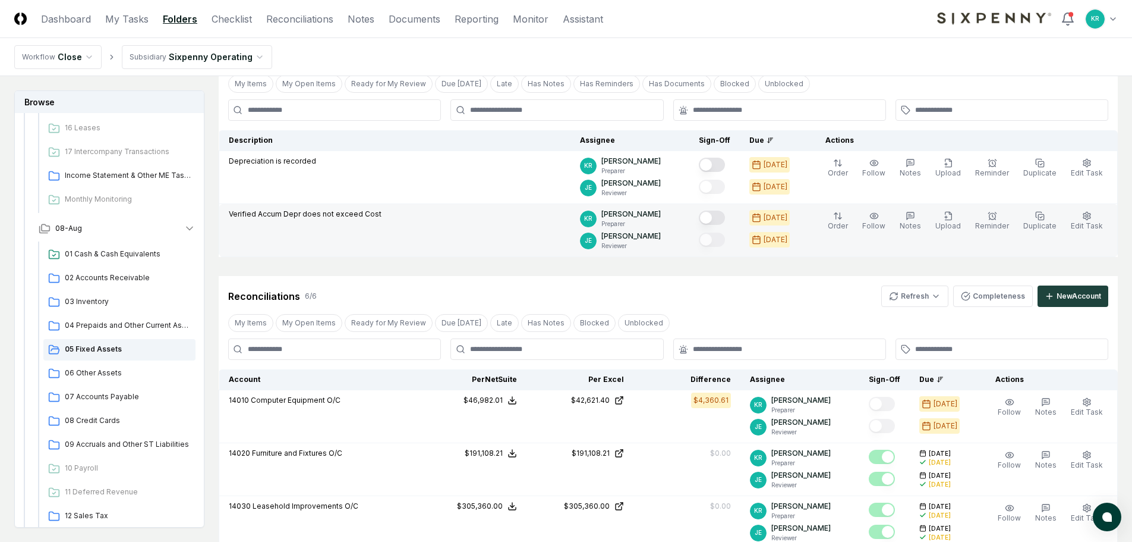
scroll to position [59, 0]
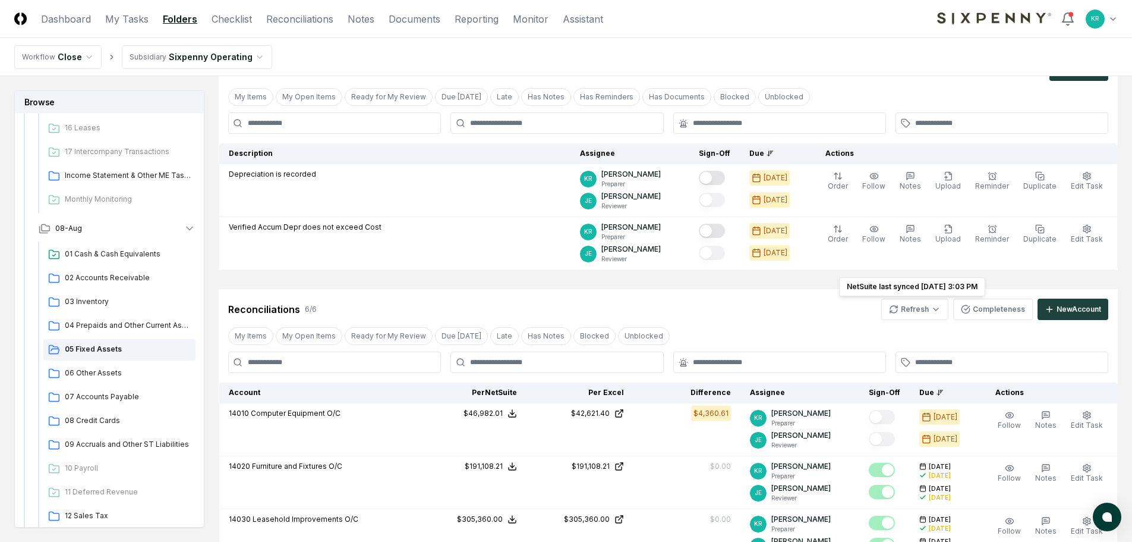
click at [932, 314] on html "CloseCore Dashboard My Tasks Folders Checklist Reconciliations Notes Documents …" at bounding box center [566, 451] width 1132 height 1020
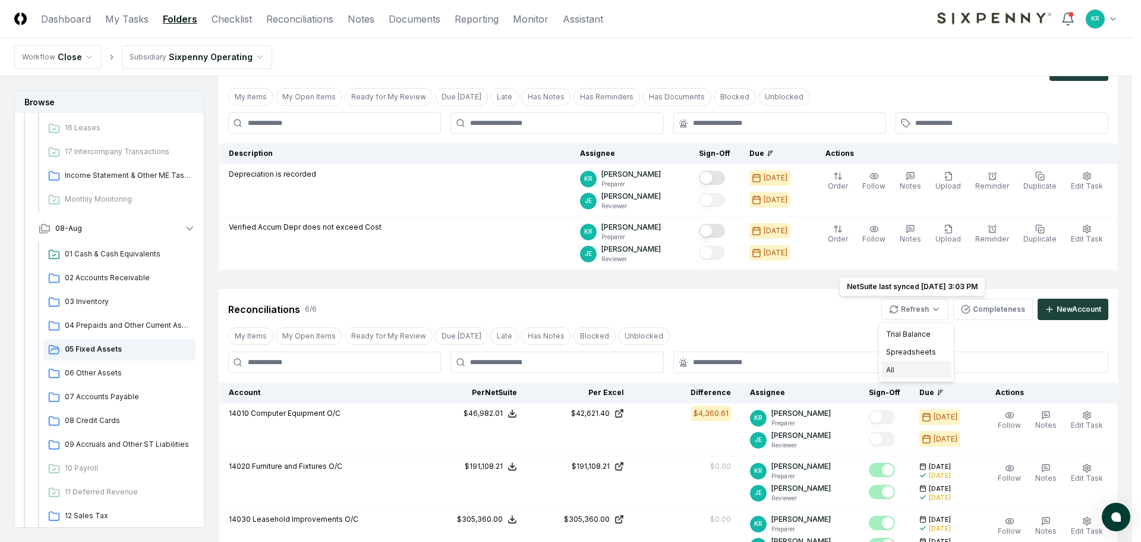
click at [901, 365] on div "All" at bounding box center [917, 370] width 70 height 18
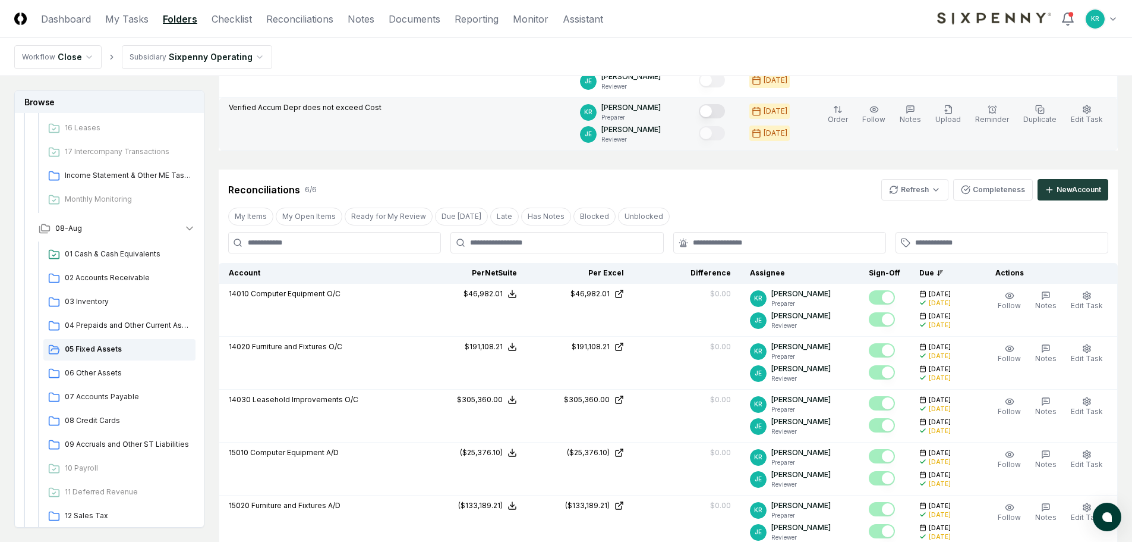
scroll to position [62, 0]
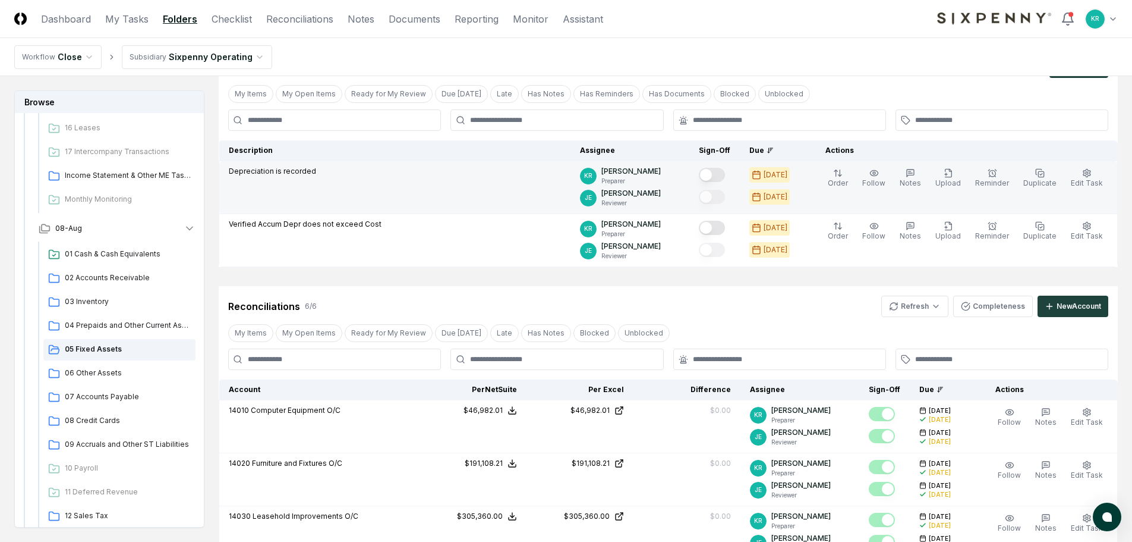
click at [724, 177] on button "Mark complete" at bounding box center [712, 175] width 26 height 14
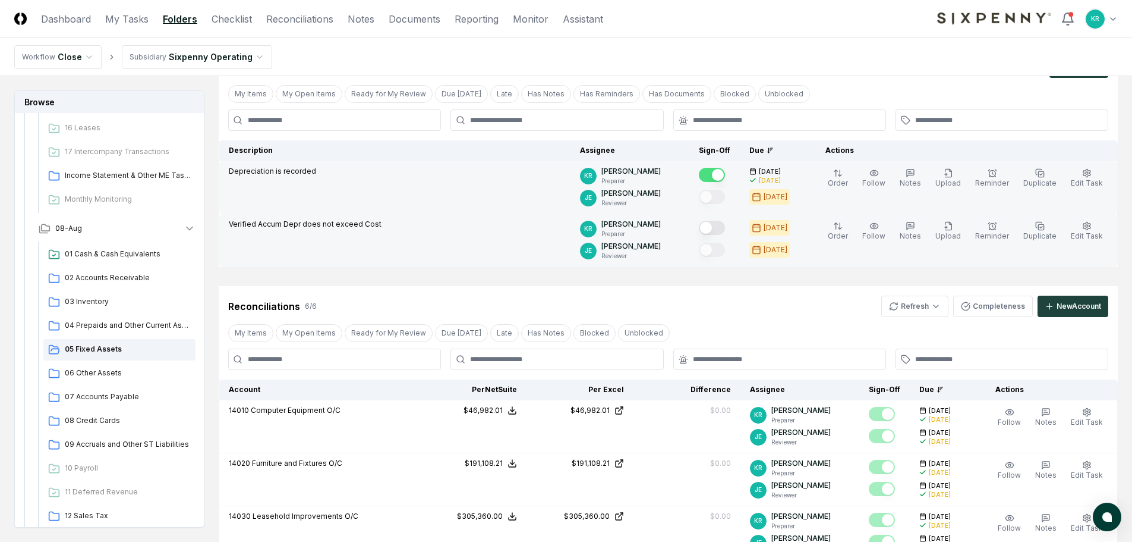
click at [725, 226] on button "Mark complete" at bounding box center [712, 228] width 26 height 14
click at [745, 318] on div "Reconciliations 6 / 6 Refresh Completeness New Account My Items My Open Items R…" at bounding box center [668, 502] width 899 height 432
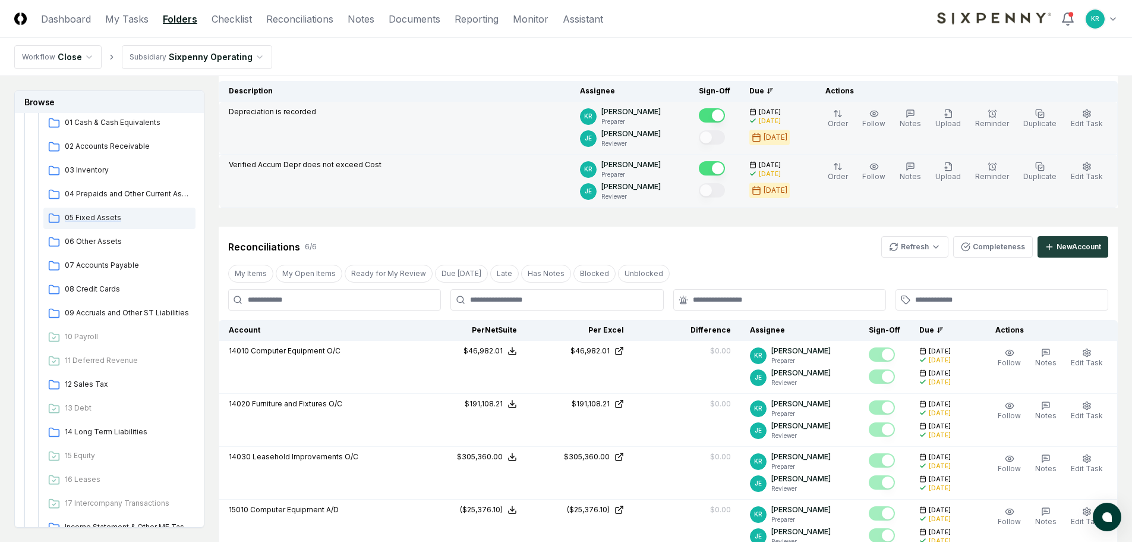
scroll to position [155, 0]
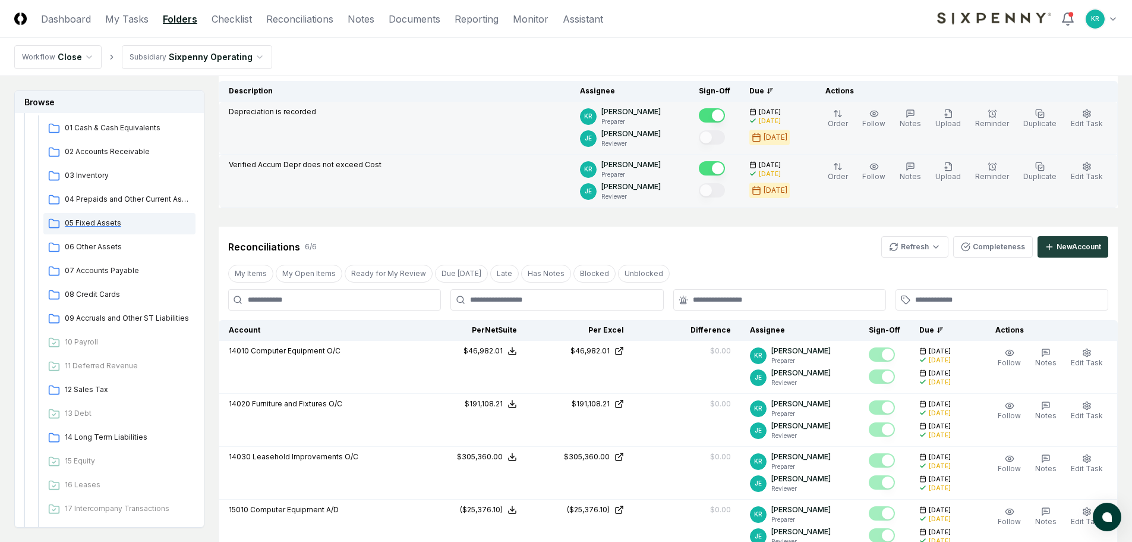
click at [93, 222] on span "05 Fixed Assets" at bounding box center [128, 223] width 126 height 11
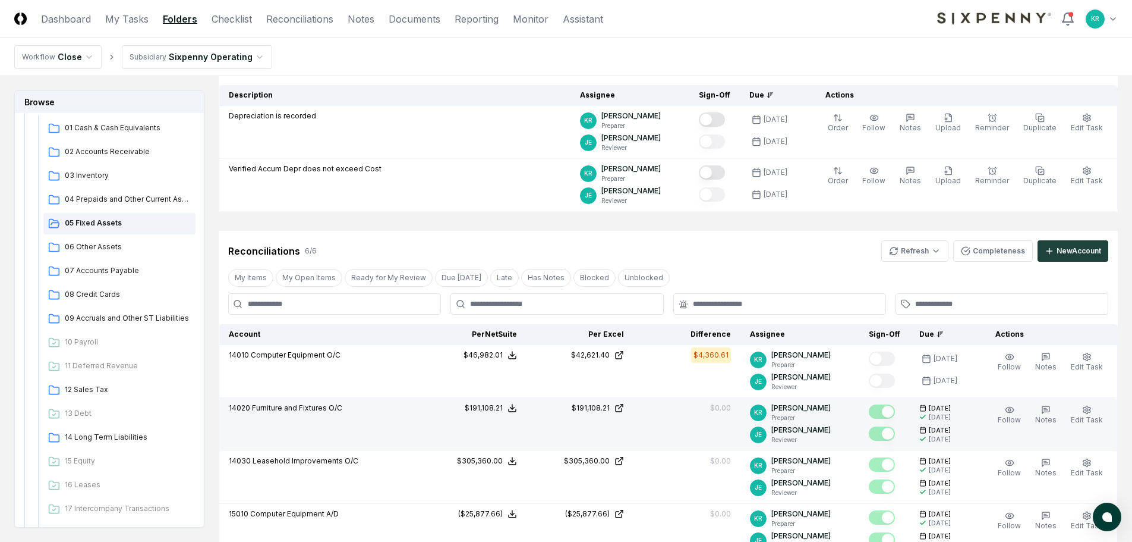
scroll to position [119, 0]
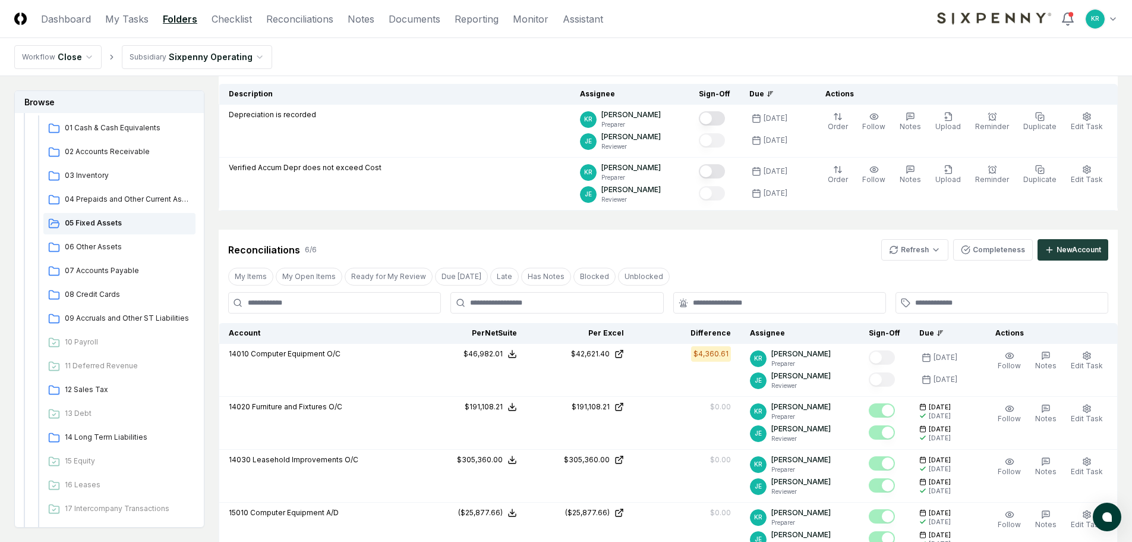
click at [748, 42] on nav "Workflow Close Subsidiary Sixpenny Operating" at bounding box center [566, 57] width 1132 height 38
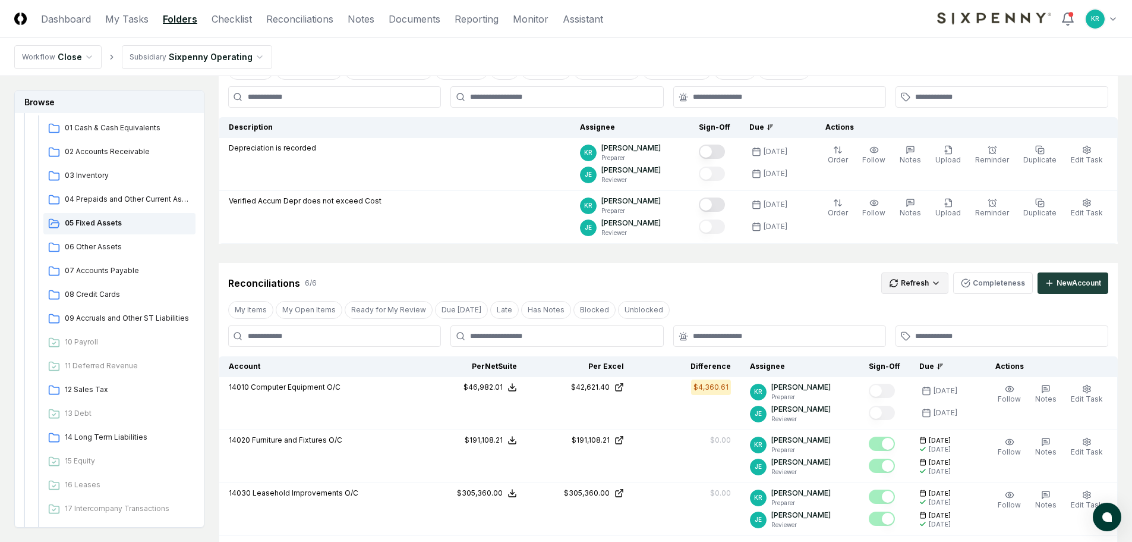
scroll to position [59, 0]
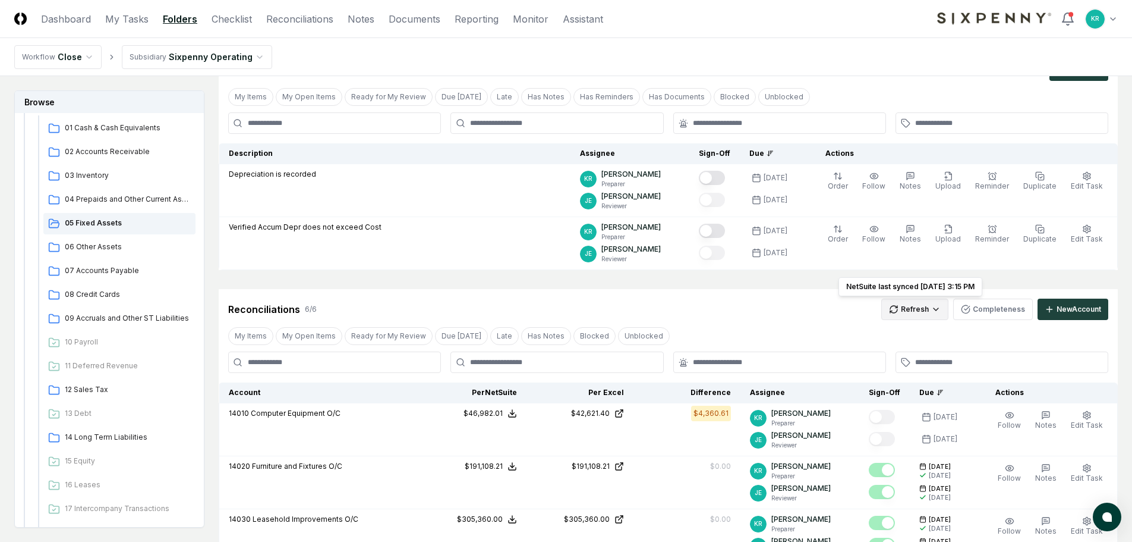
click at [934, 302] on html "CloseCore Dashboard My Tasks Folders Checklist Reconciliations Notes Documents …" at bounding box center [566, 451] width 1132 height 1020
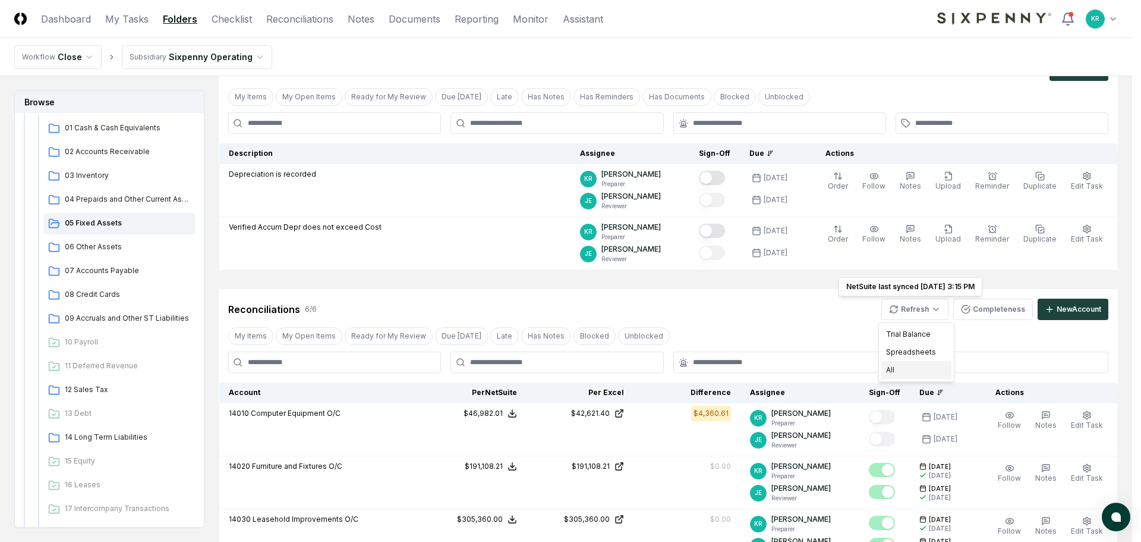
click at [907, 369] on div "All" at bounding box center [917, 370] width 70 height 18
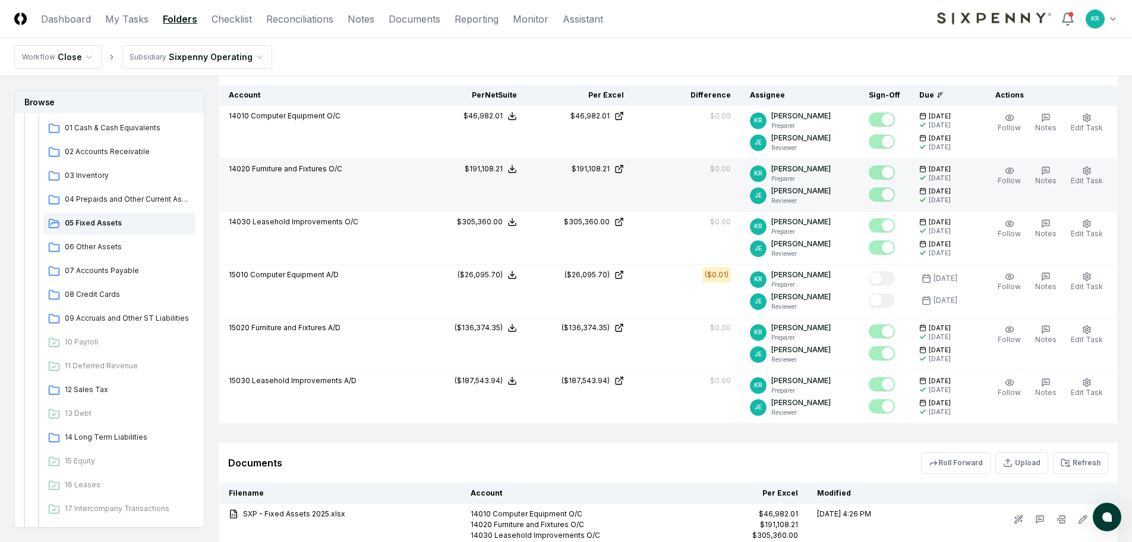
scroll to position [119, 0]
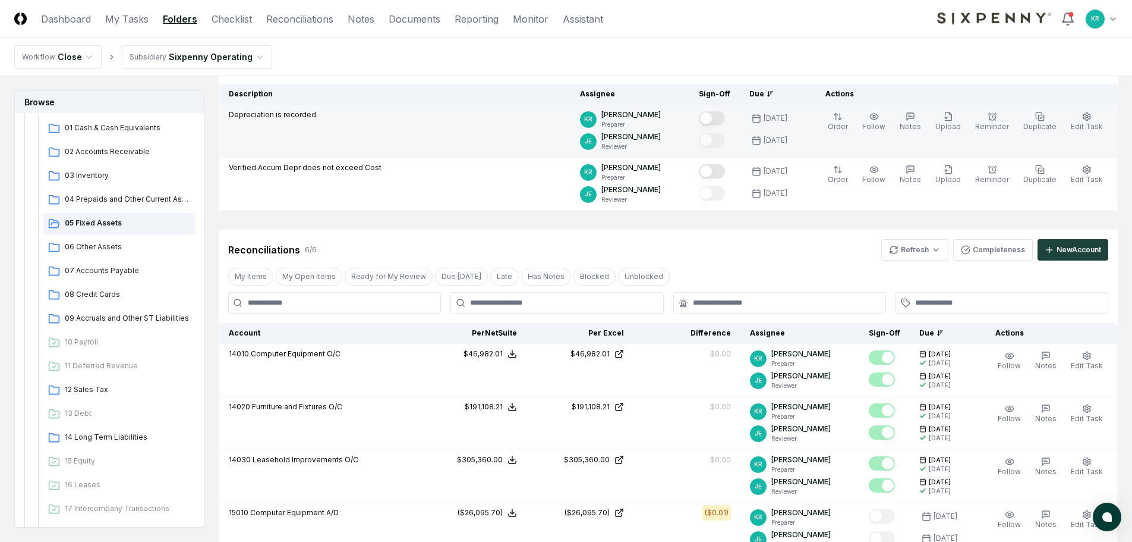
click at [725, 118] on button "Mark complete" at bounding box center [712, 118] width 26 height 14
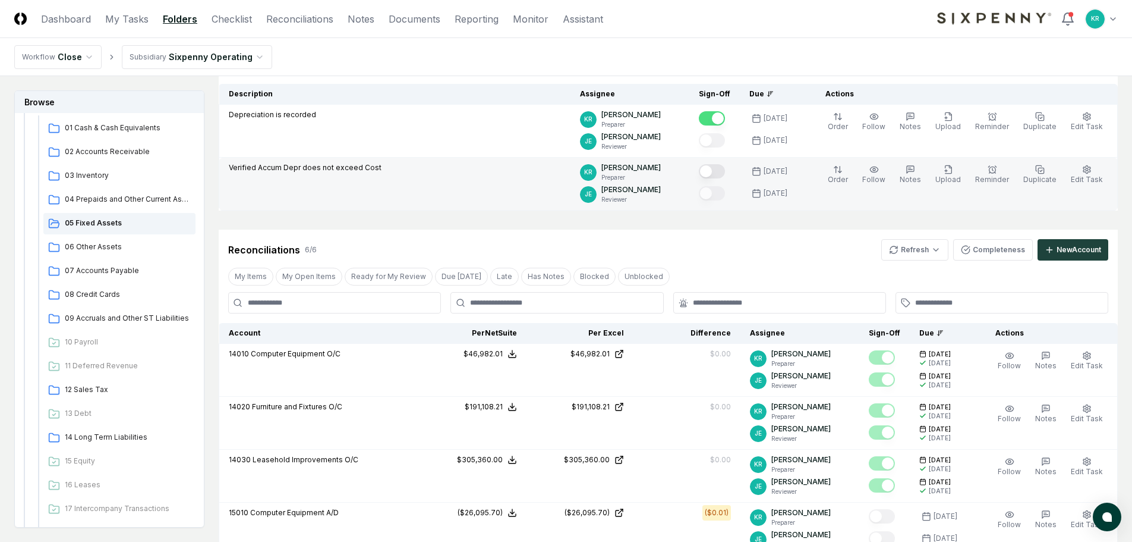
click at [725, 169] on button "Mark complete" at bounding box center [712, 171] width 26 height 14
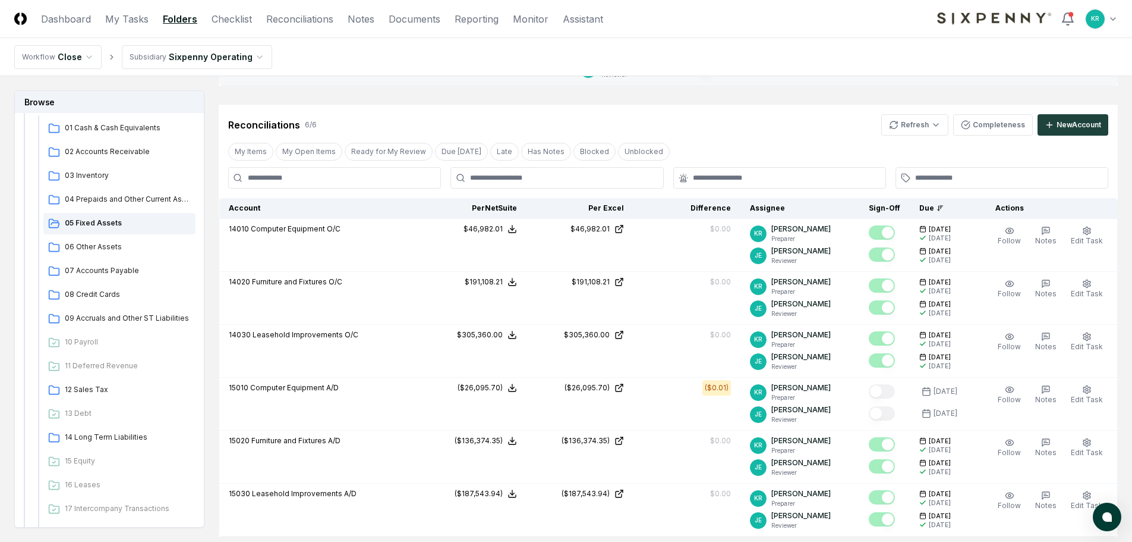
scroll to position [238, 0]
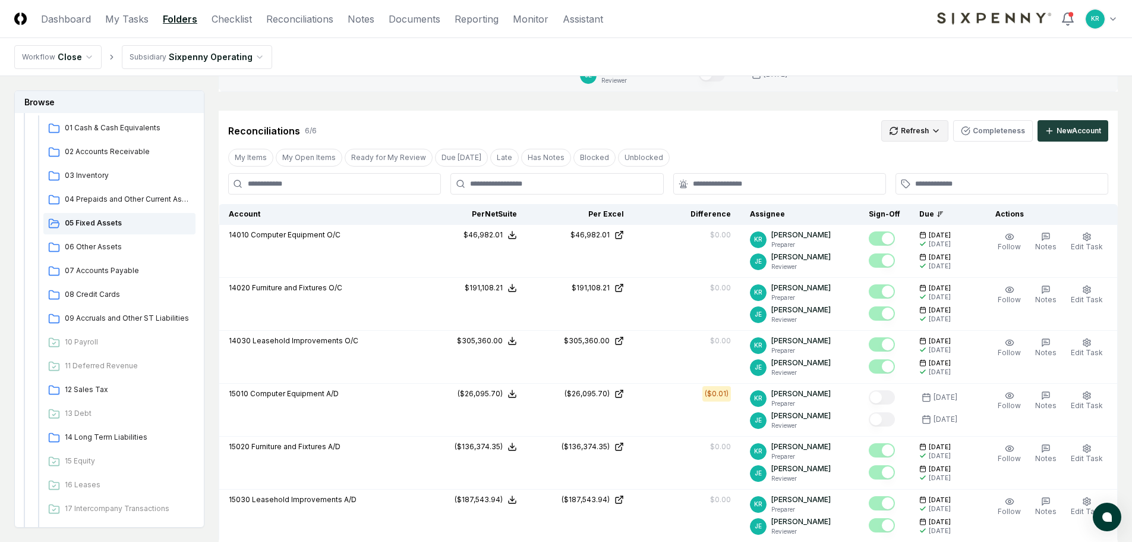
click at [940, 131] on html "CloseCore Dashboard My Tasks Folders Checklist Reconciliations Notes Documents …" at bounding box center [566, 272] width 1132 height 1020
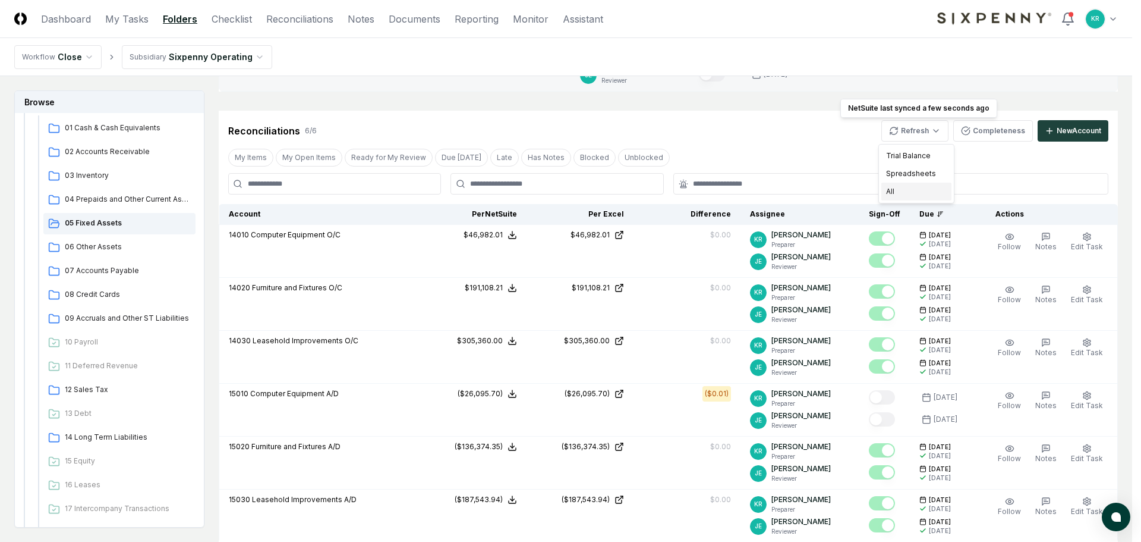
click at [895, 196] on div "All" at bounding box center [917, 192] width 70 height 18
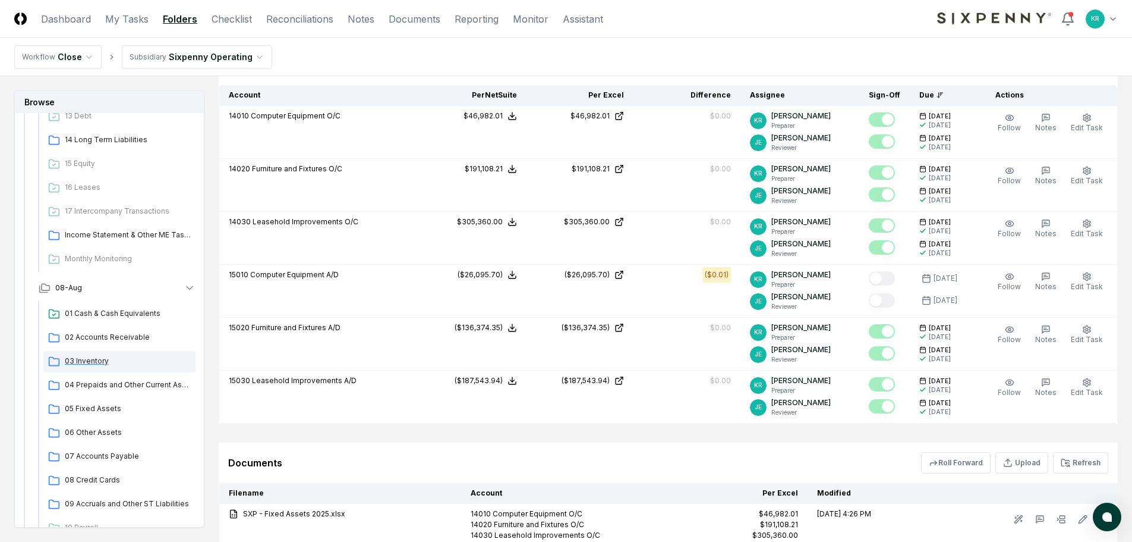
scroll to position [512, 0]
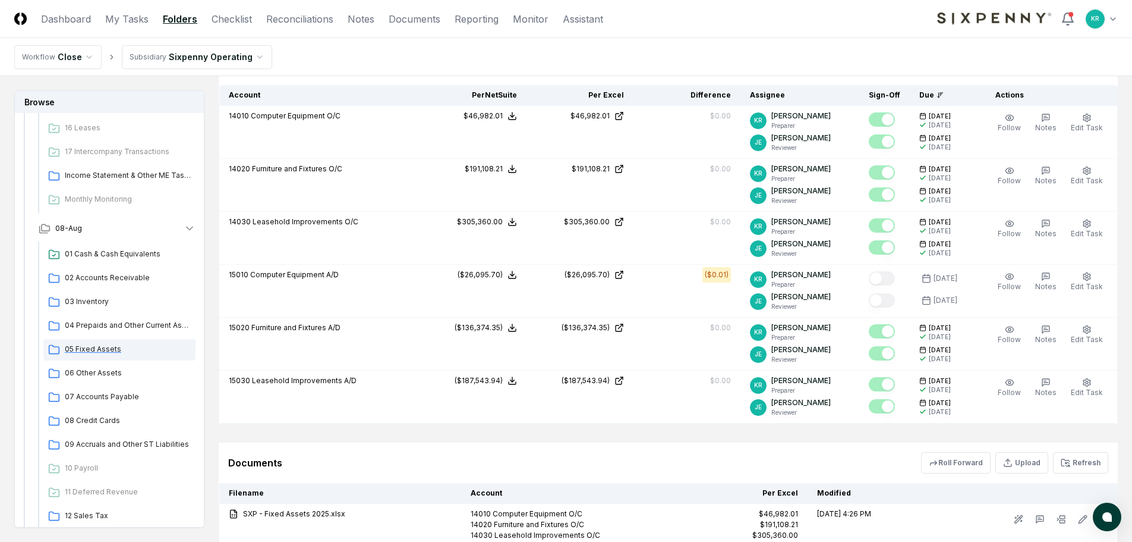
click at [103, 348] on span "05 Fixed Assets" at bounding box center [128, 349] width 126 height 11
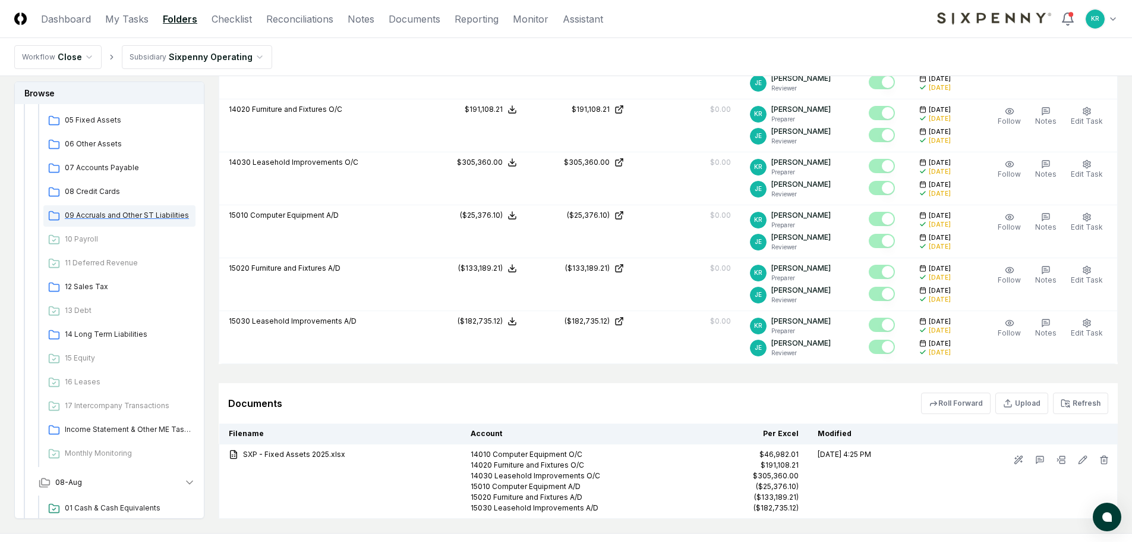
scroll to position [215, 0]
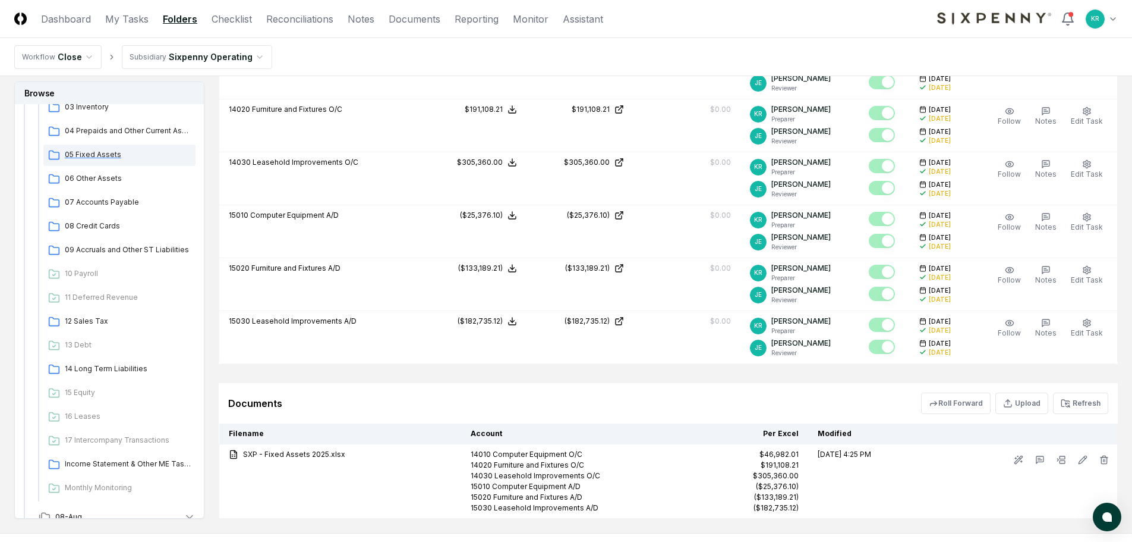
click at [80, 154] on span "05 Fixed Assets" at bounding box center [128, 154] width 126 height 11
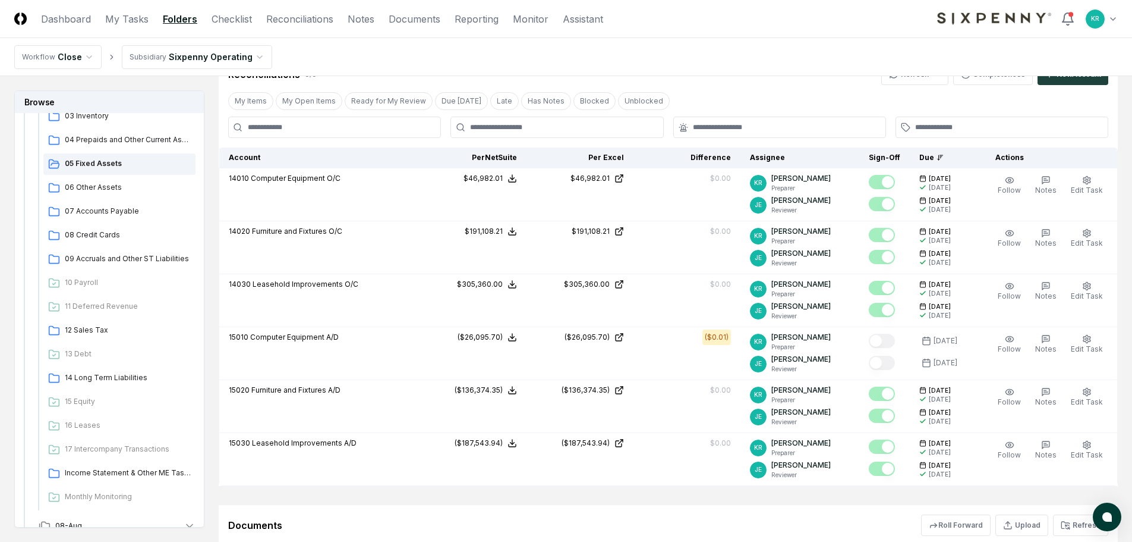
scroll to position [238, 0]
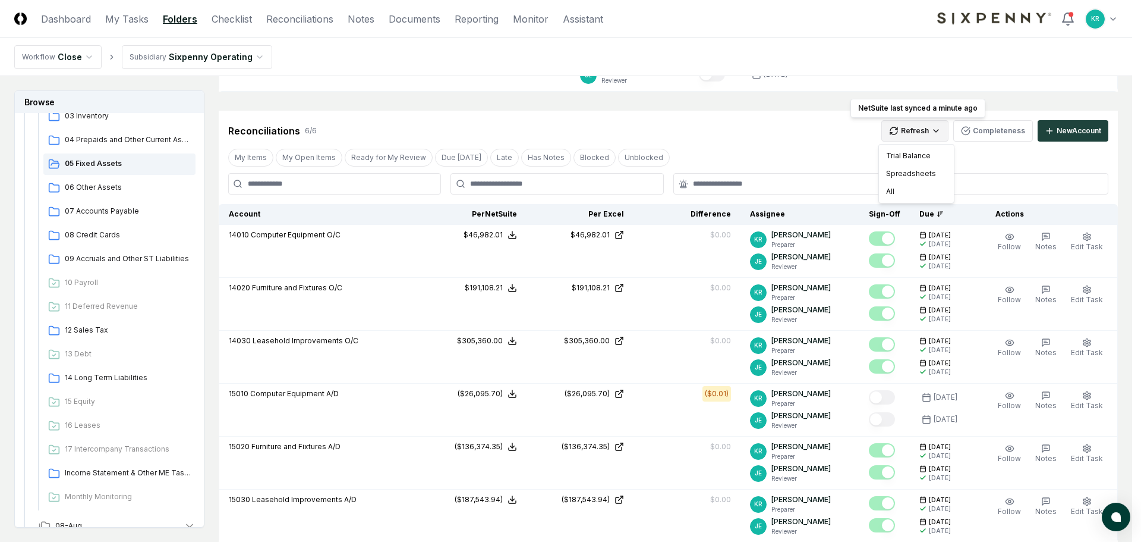
click at [939, 129] on html "CloseCore Dashboard My Tasks Folders Checklist Reconciliations Notes Documents …" at bounding box center [570, 272] width 1141 height 1020
click at [936, 177] on div "Spreadsheets" at bounding box center [917, 174] width 70 height 18
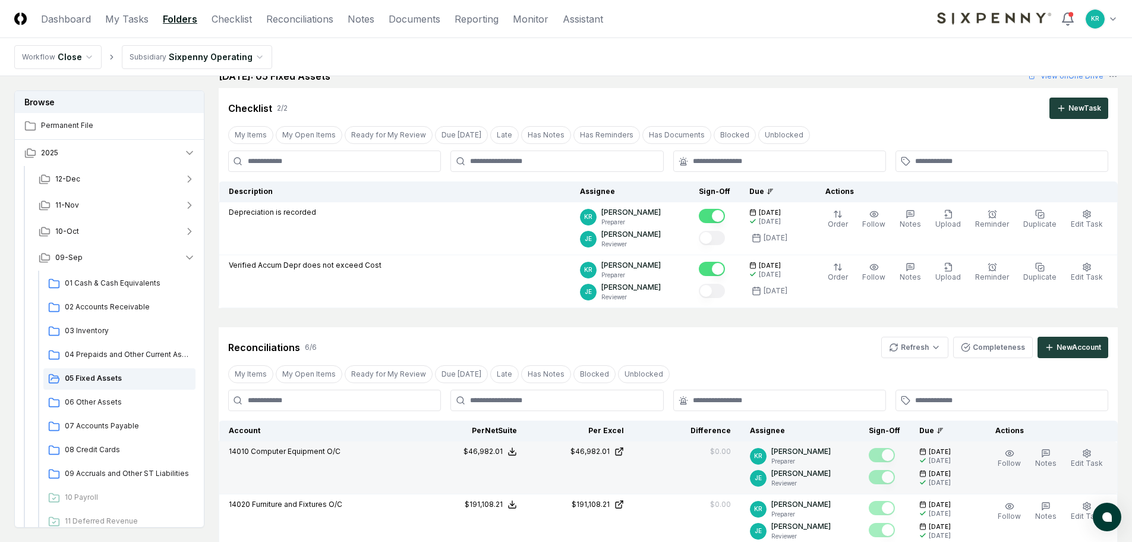
scroll to position [0, 0]
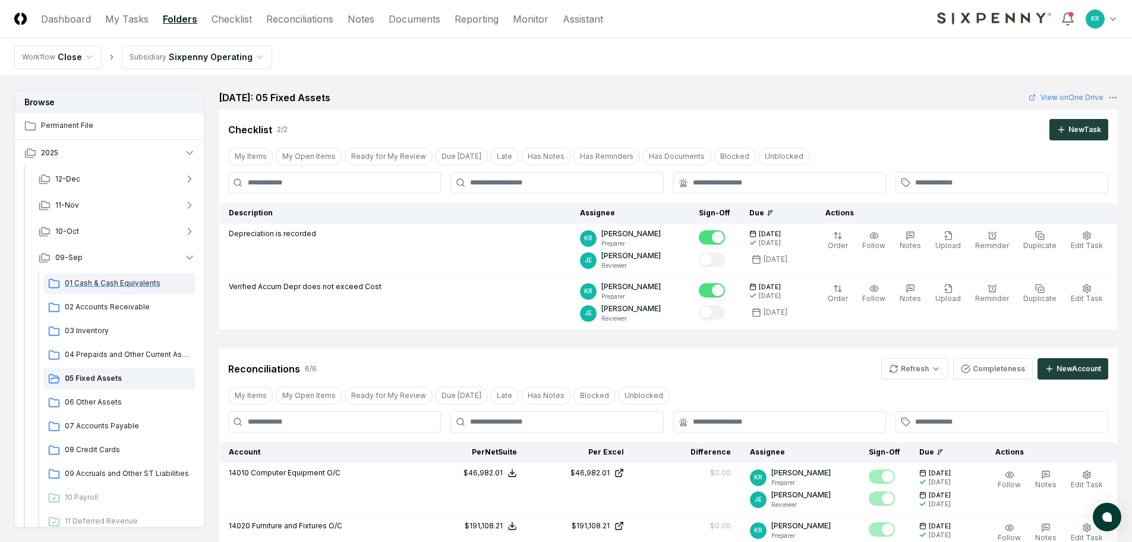
click at [117, 284] on span "01 Cash & Cash Equivalents" at bounding box center [128, 283] width 126 height 11
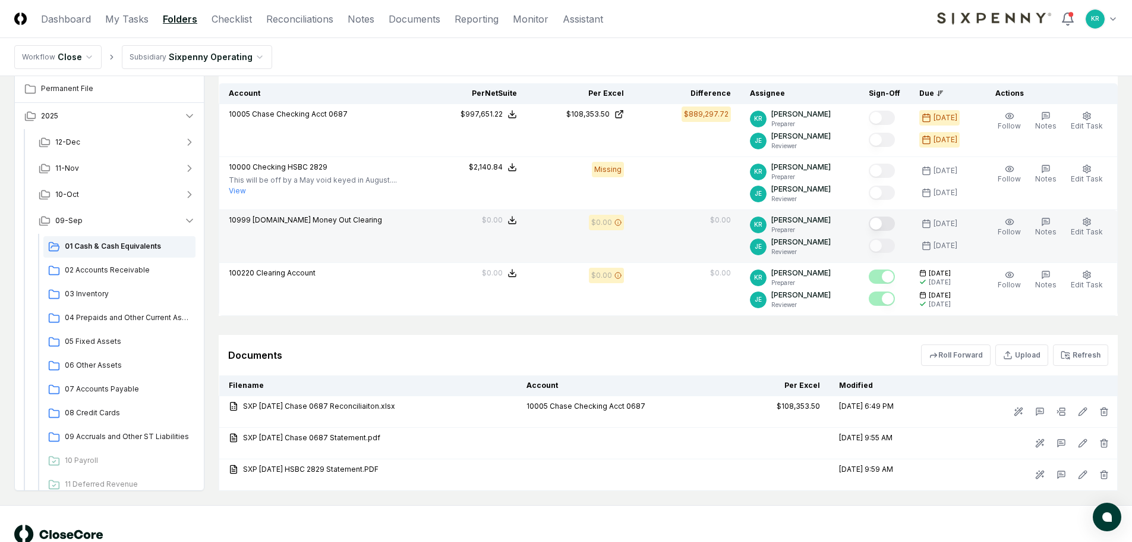
scroll to position [221, 0]
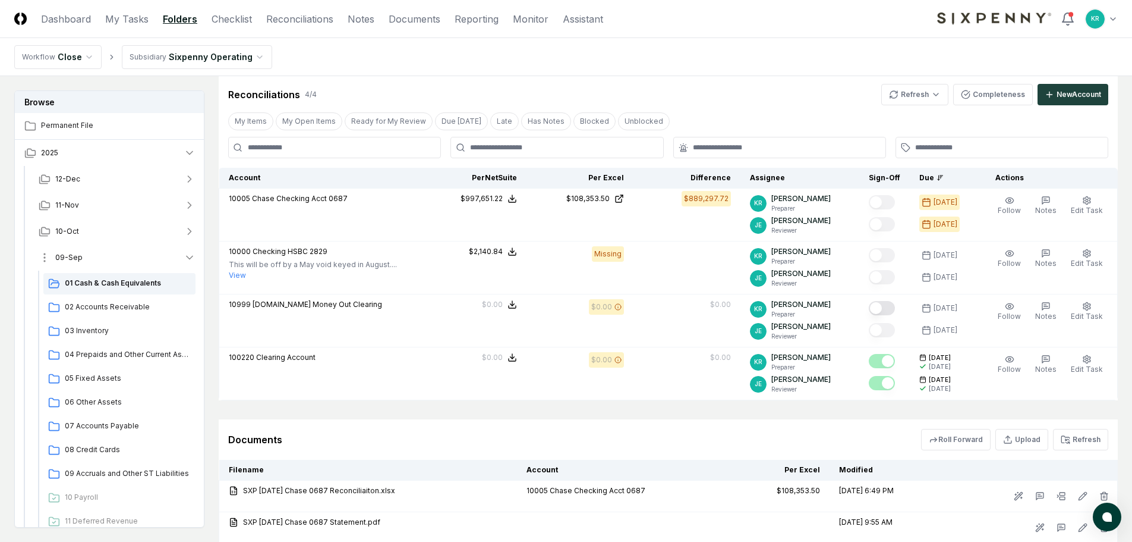
click at [190, 258] on icon "button" at bounding box center [190, 257] width 12 height 12
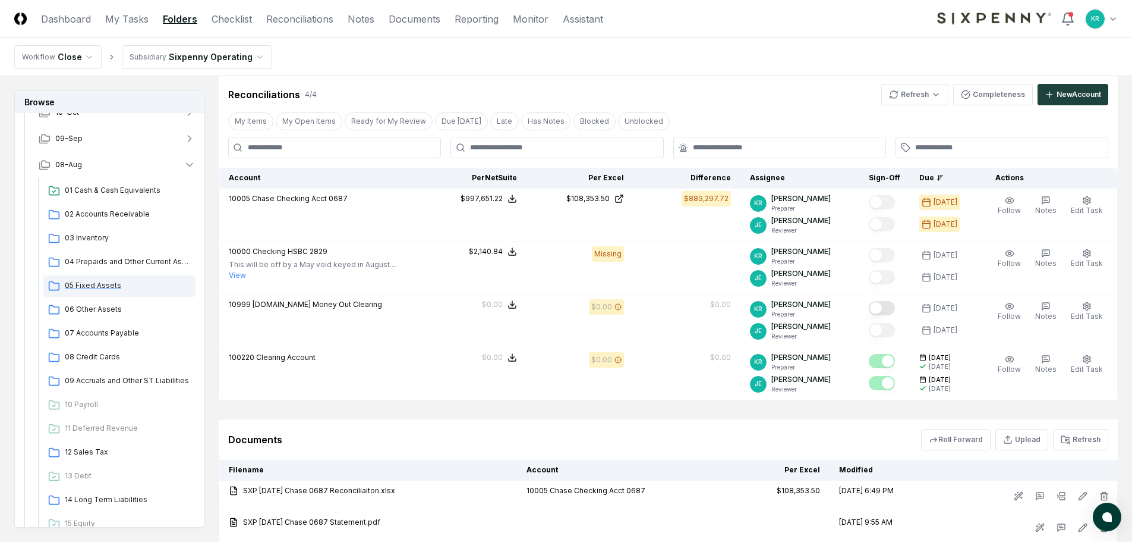
click at [104, 288] on span "05 Fixed Assets" at bounding box center [128, 285] width 126 height 11
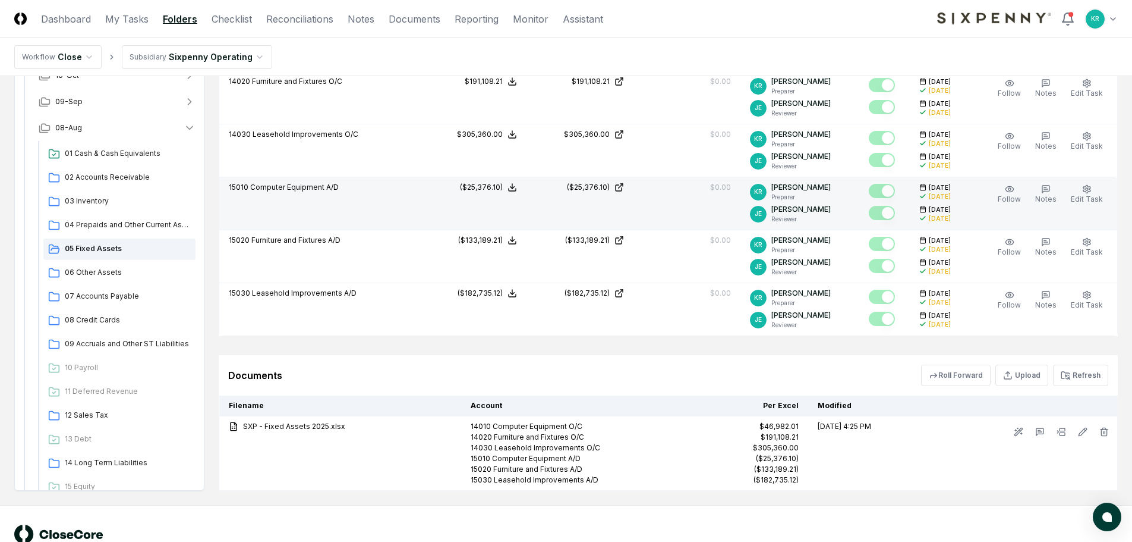
scroll to position [479, 0]
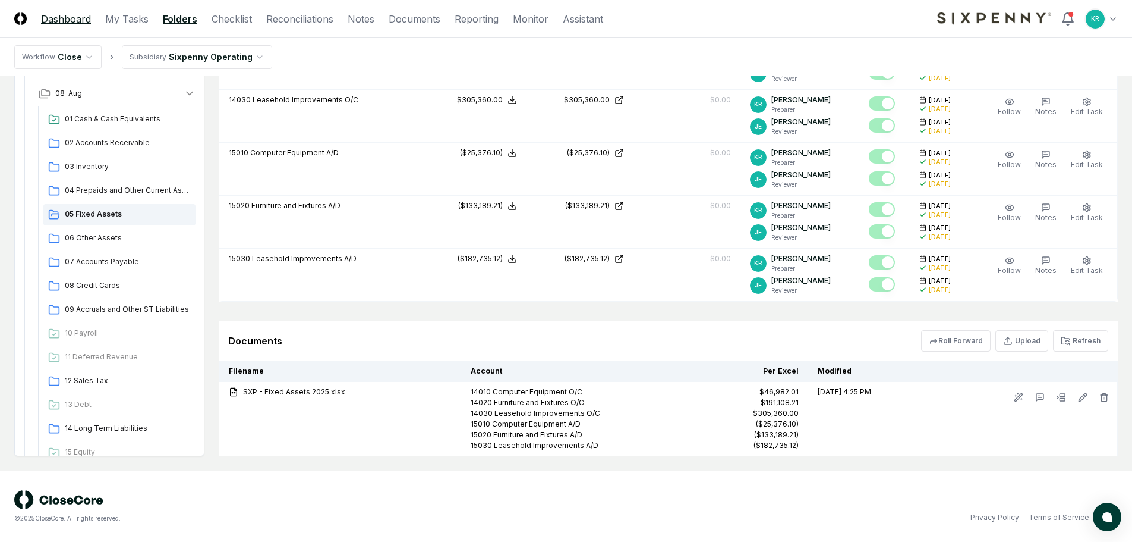
click at [81, 18] on link "Dashboard" at bounding box center [66, 19] width 50 height 14
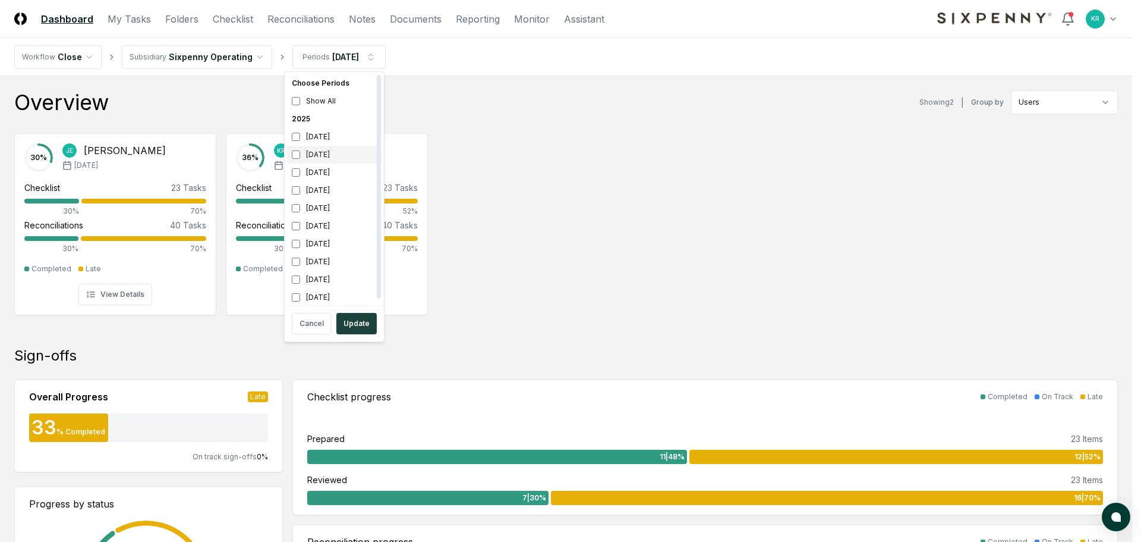
click at [325, 156] on div "[DATE]" at bounding box center [334, 155] width 95 height 18
click at [319, 172] on div "[DATE]" at bounding box center [334, 172] width 95 height 18
click at [355, 322] on button "Update" at bounding box center [356, 323] width 40 height 21
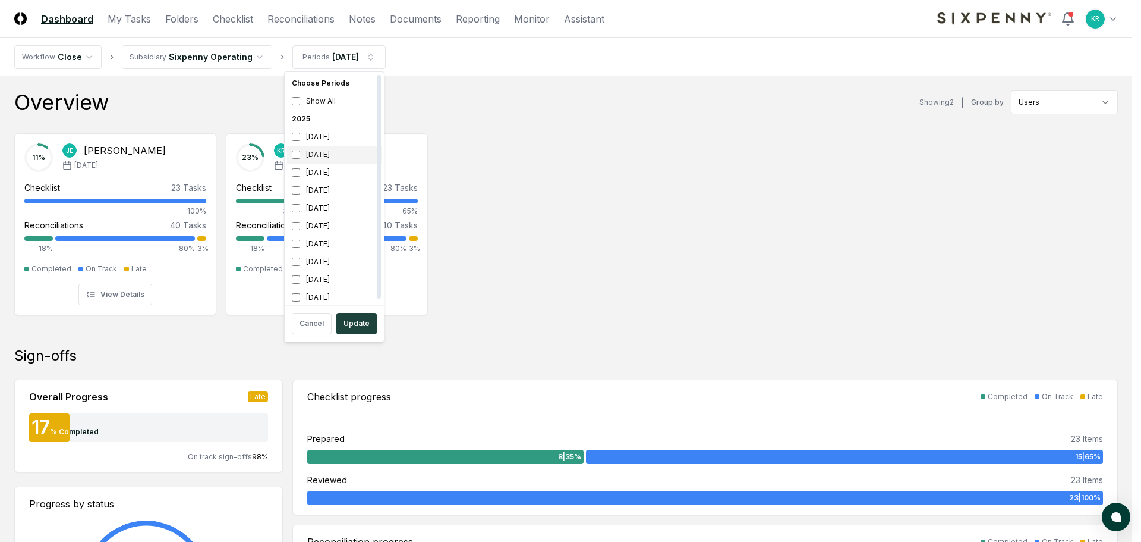
click at [320, 150] on div "[DATE]" at bounding box center [334, 155] width 95 height 18
click at [322, 173] on div "[DATE]" at bounding box center [334, 172] width 95 height 18
click at [361, 319] on button "Update" at bounding box center [356, 323] width 40 height 21
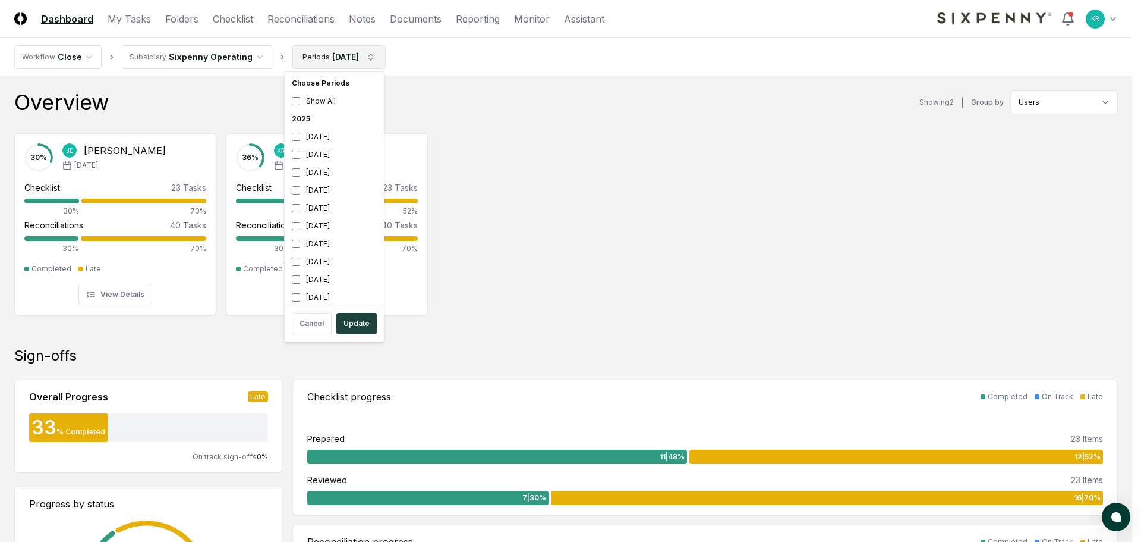
click at [312, 189] on div "[DATE]" at bounding box center [334, 190] width 95 height 18
click at [315, 173] on div "[DATE]" at bounding box center [334, 172] width 95 height 18
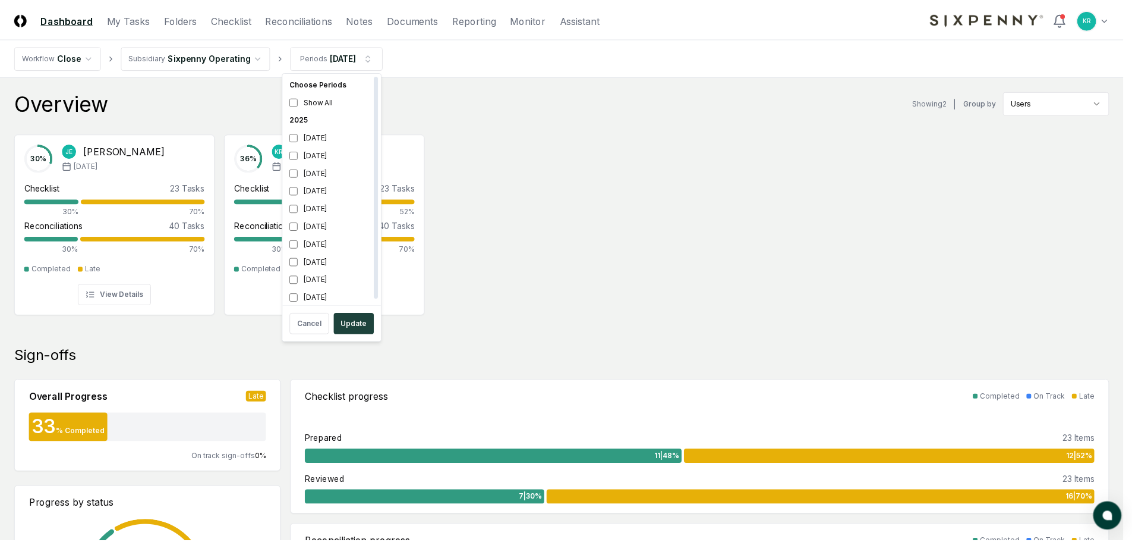
scroll to position [4, 0]
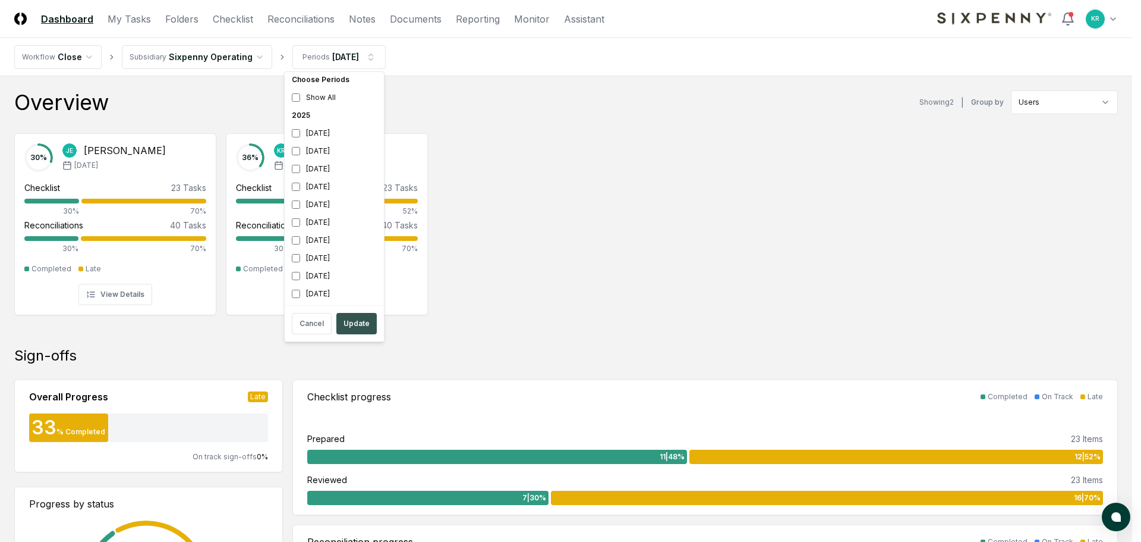
click at [358, 325] on button "Update" at bounding box center [356, 323] width 40 height 21
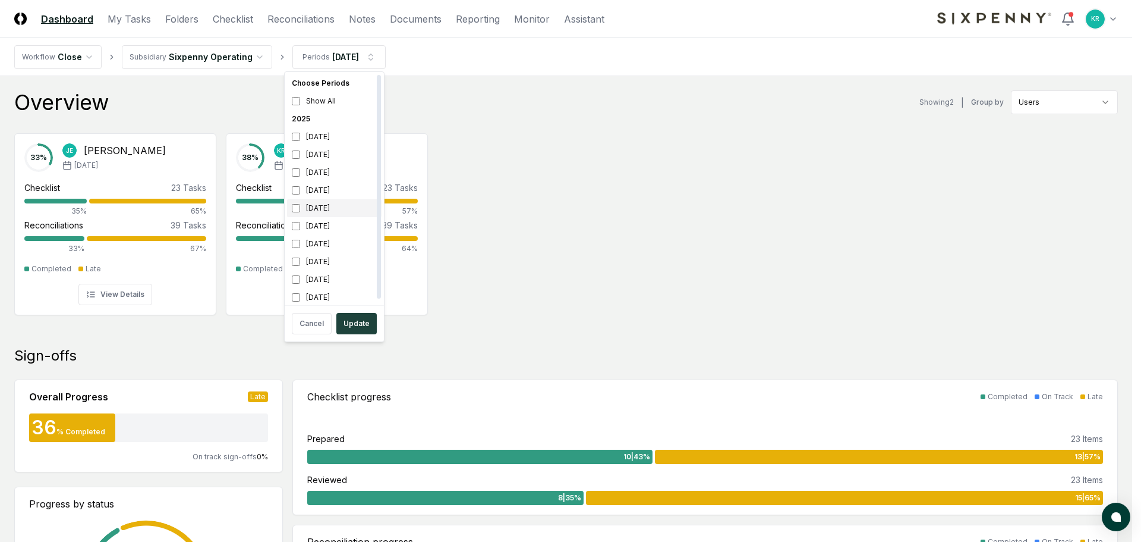
click at [323, 213] on div "[DATE]" at bounding box center [334, 208] width 95 height 18
click at [323, 192] on div "[DATE]" at bounding box center [334, 190] width 95 height 18
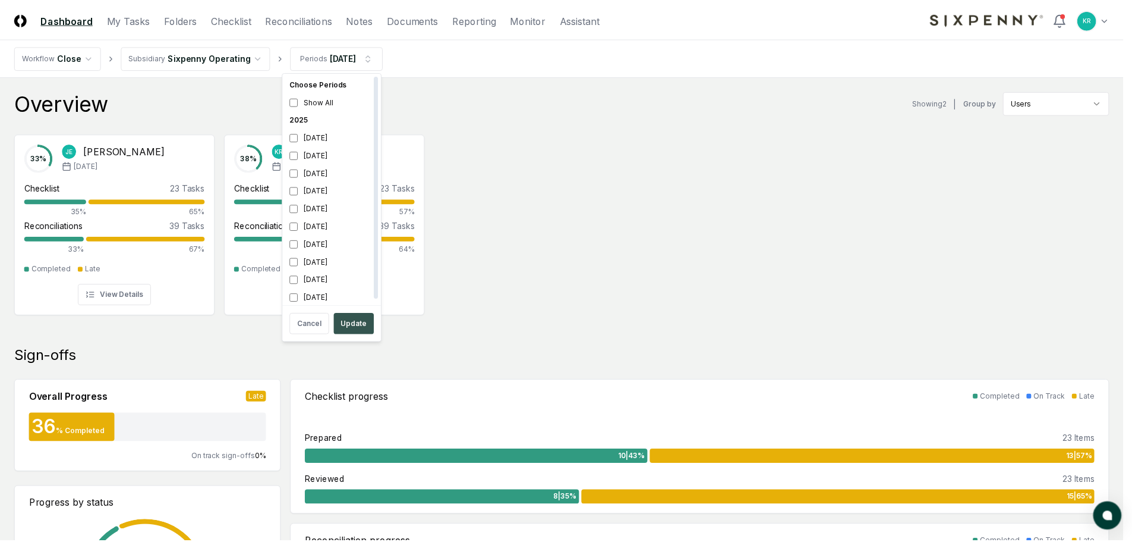
scroll to position [4, 0]
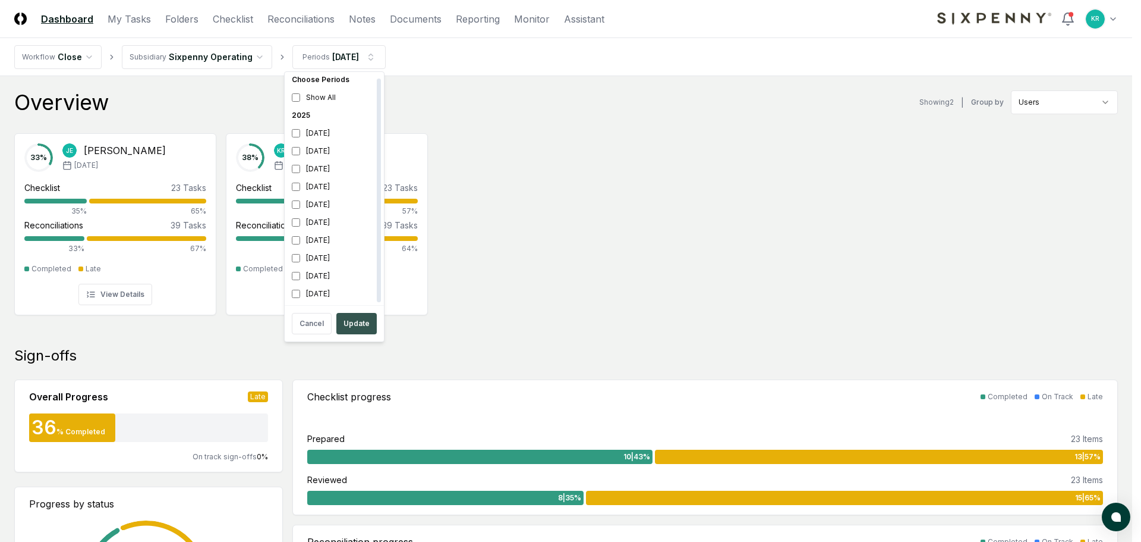
click at [357, 325] on button "Update" at bounding box center [356, 323] width 40 height 21
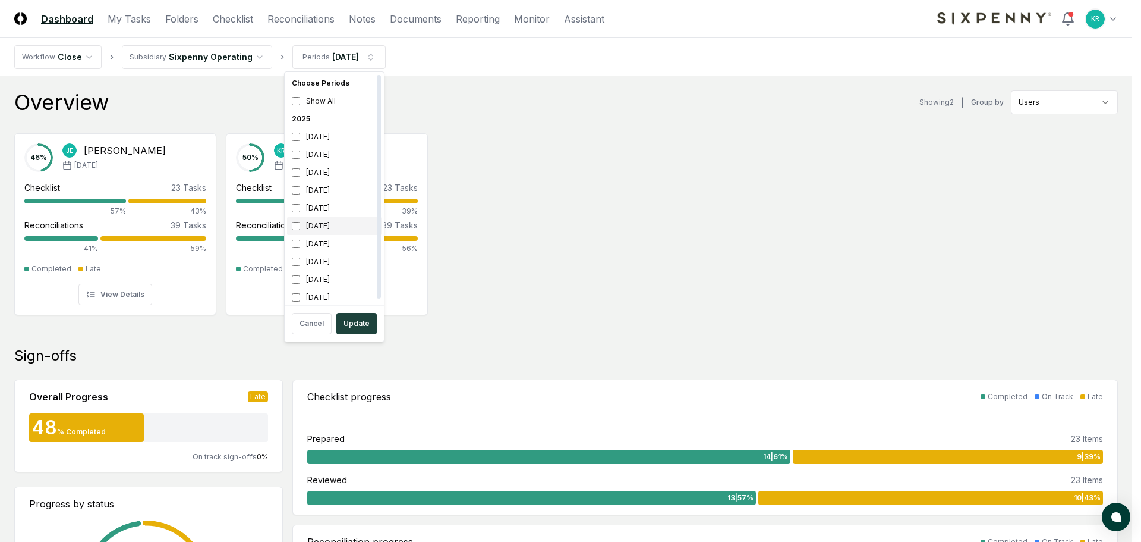
click at [328, 220] on div "[DATE]" at bounding box center [334, 226] width 95 height 18
click at [328, 209] on div "[DATE]" at bounding box center [334, 208] width 95 height 18
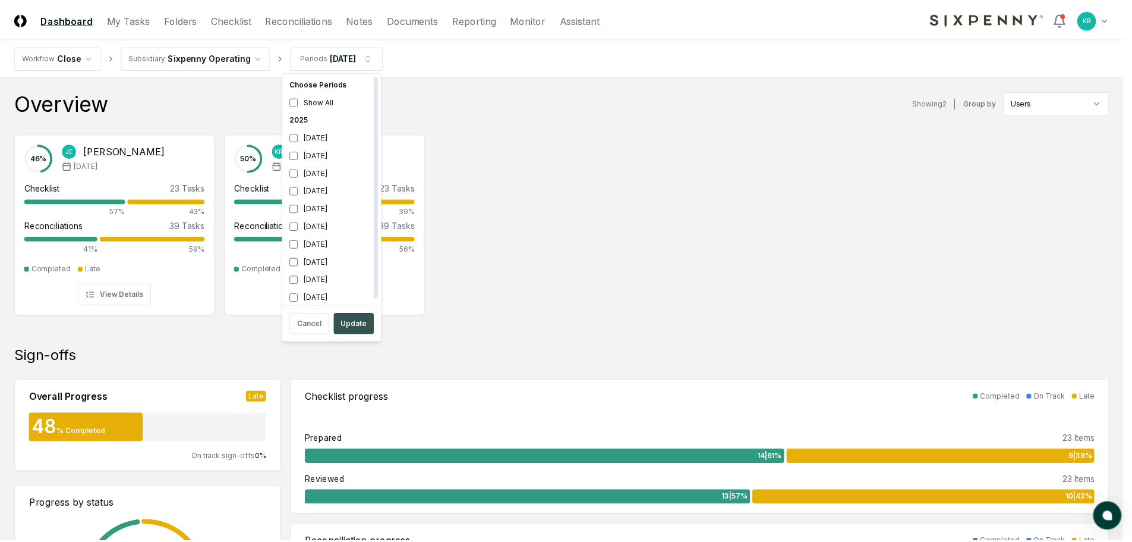
scroll to position [4, 0]
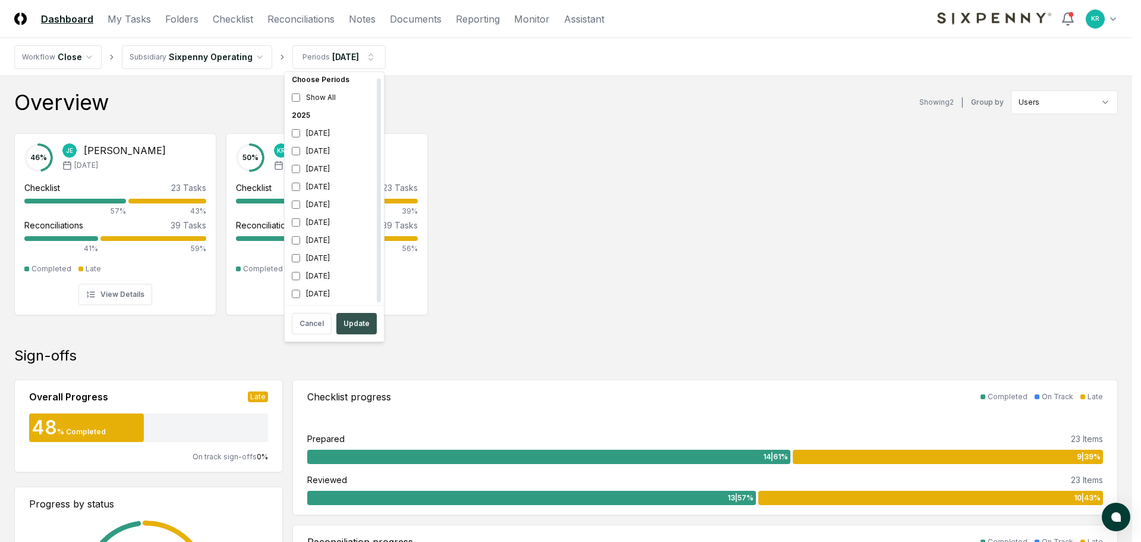
click at [365, 330] on button "Update" at bounding box center [356, 323] width 40 height 21
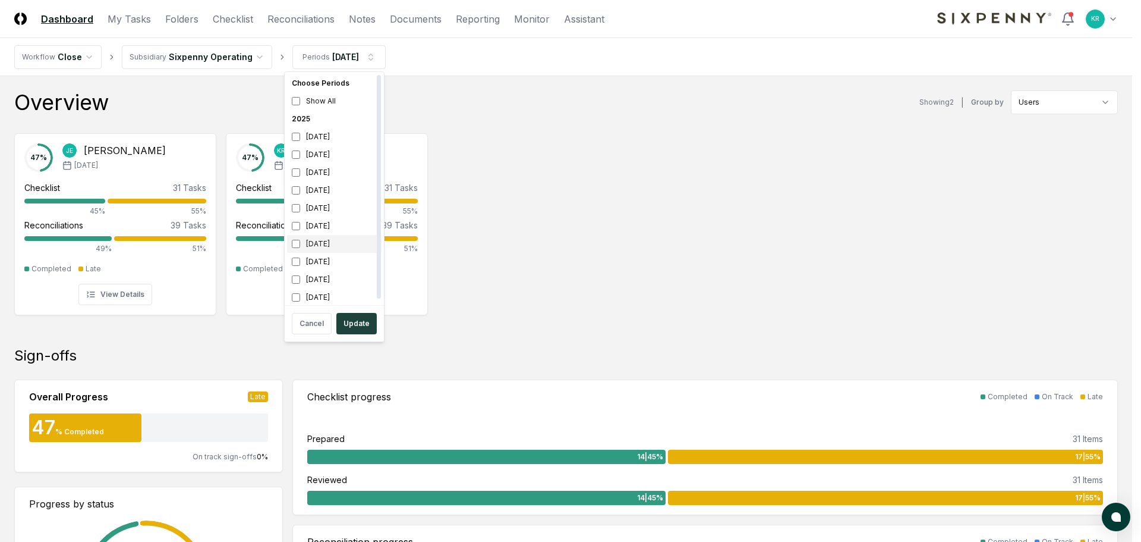
drag, startPoint x: 318, startPoint y: 240, endPoint x: 318, endPoint y: 230, distance: 10.1
click at [318, 241] on div "[DATE]" at bounding box center [334, 244] width 95 height 18
click at [319, 227] on div "[DATE]" at bounding box center [334, 226] width 95 height 18
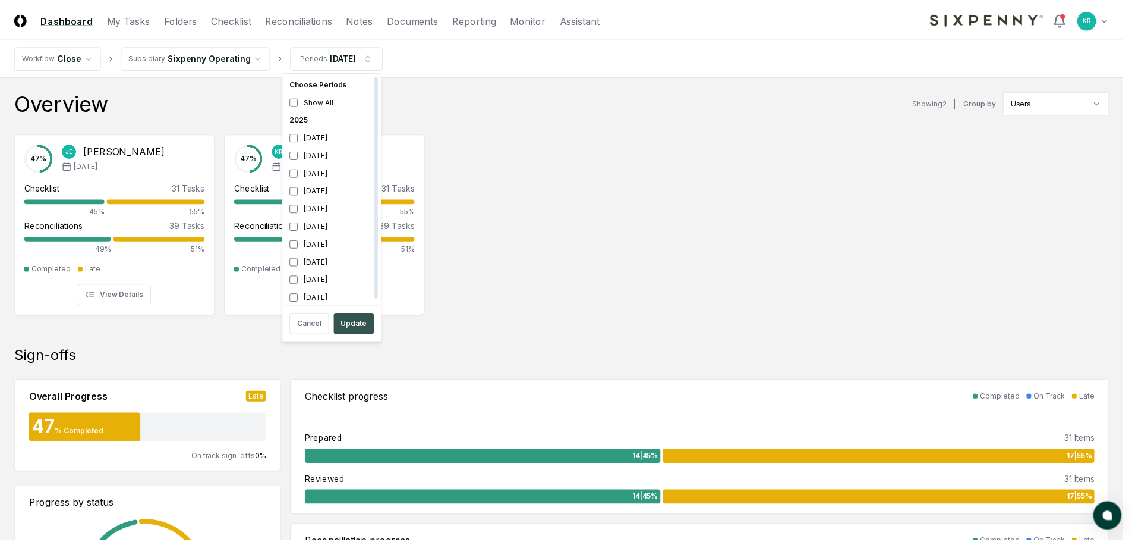
scroll to position [4, 0]
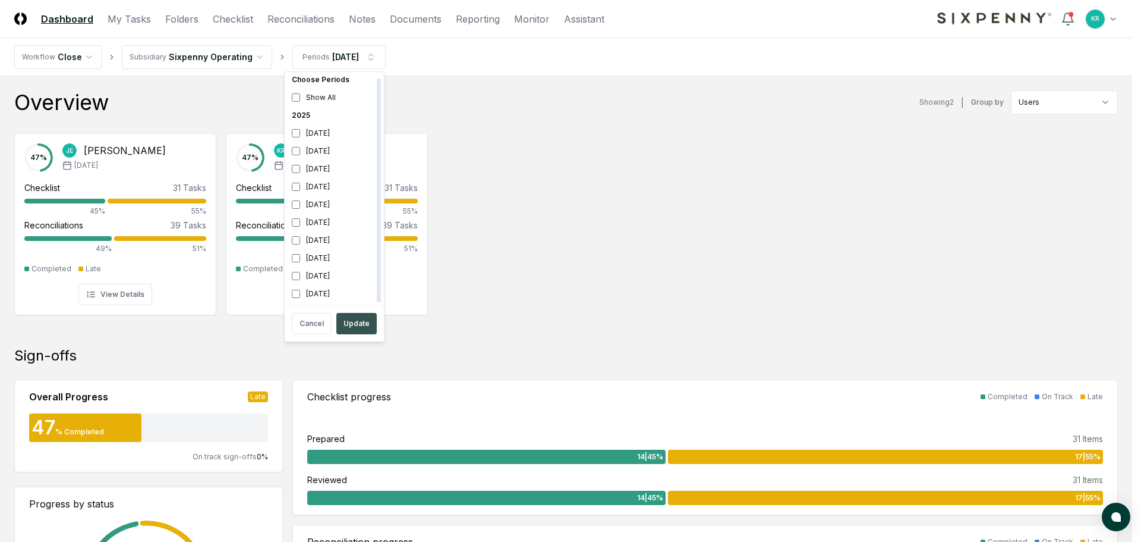
click at [361, 325] on button "Update" at bounding box center [356, 323] width 40 height 21
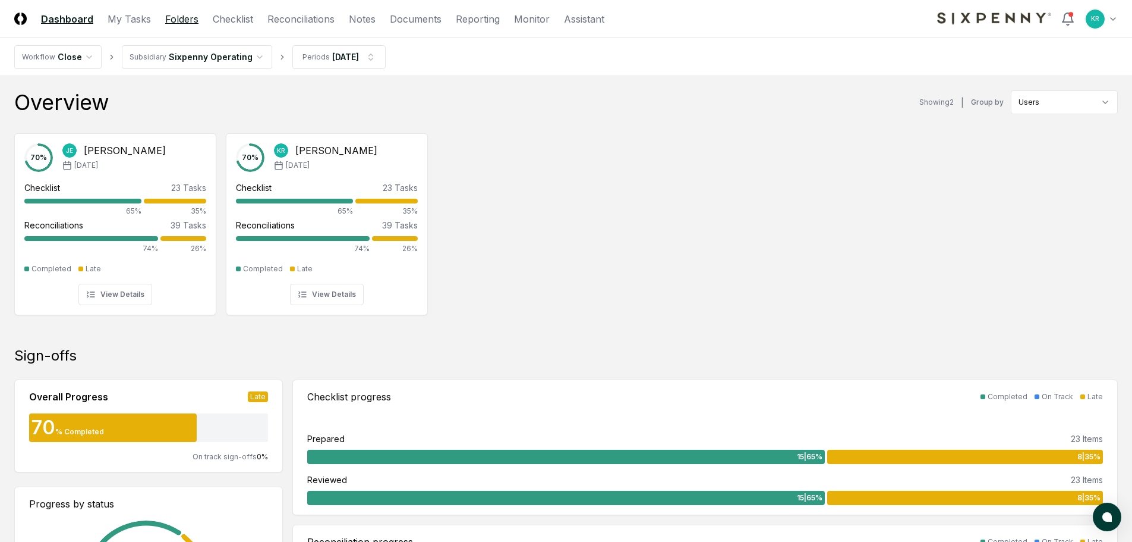
click at [169, 18] on link "Folders" at bounding box center [181, 19] width 33 height 14
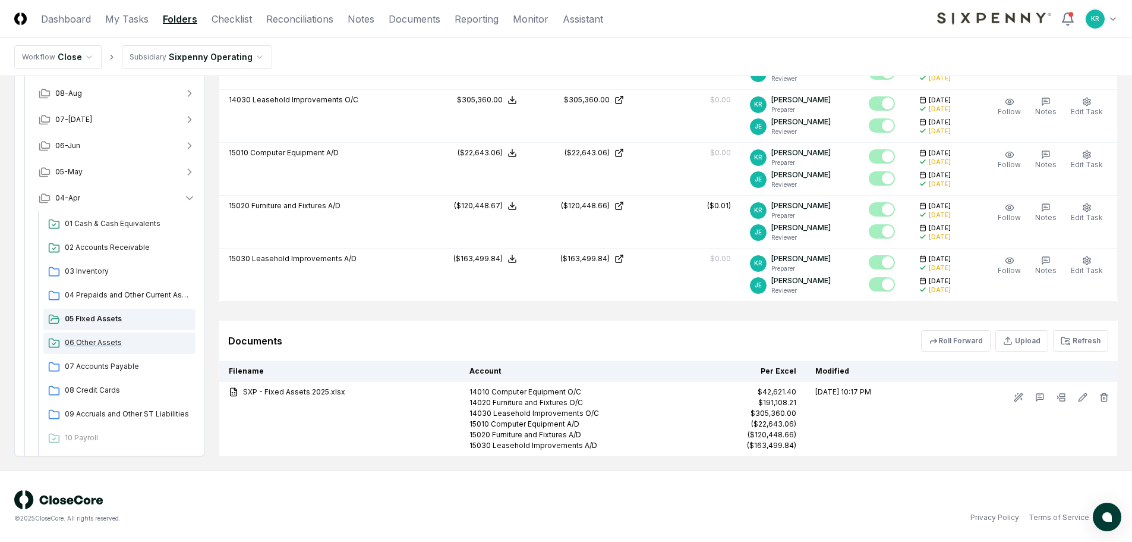
scroll to position [59, 0]
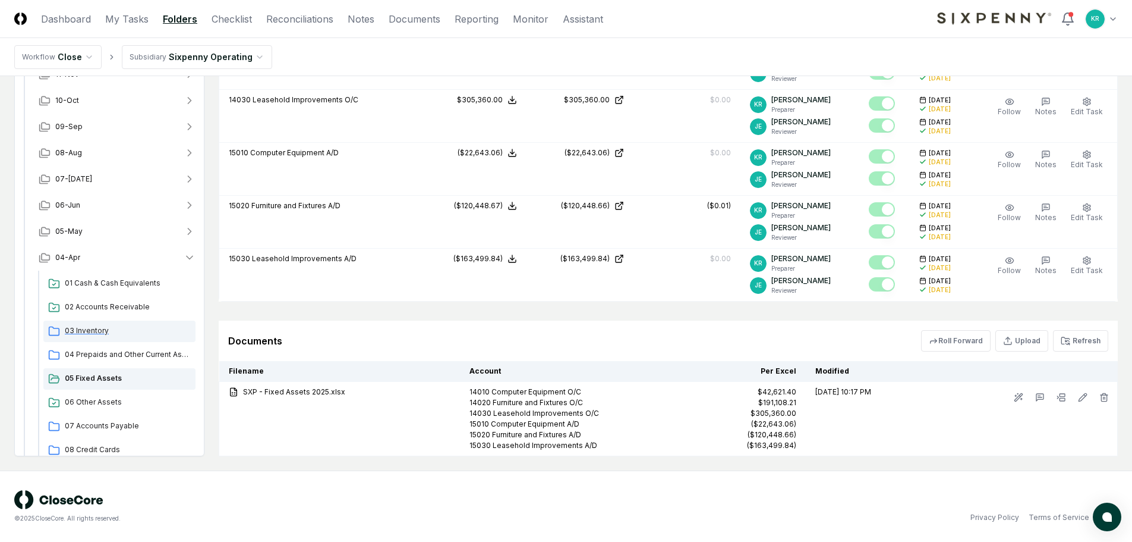
click at [90, 325] on div "03 Inventory" at bounding box center [119, 330] width 152 height 21
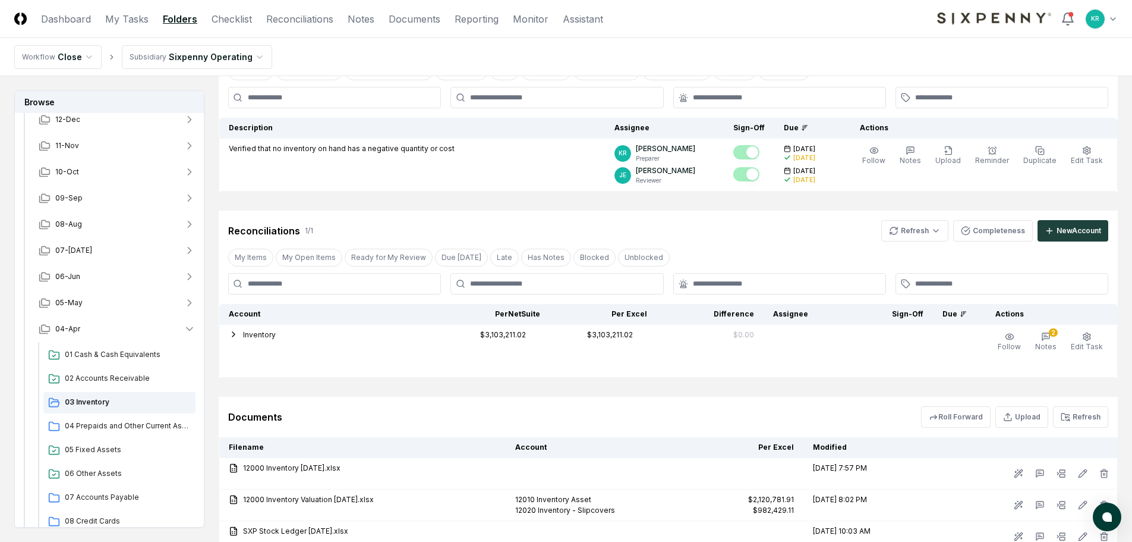
scroll to position [178, 0]
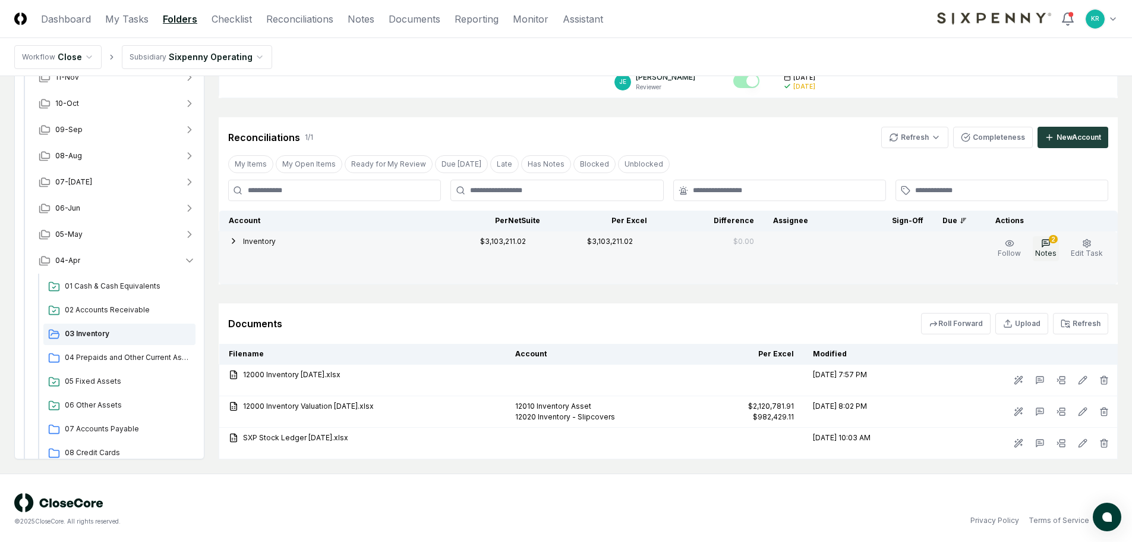
click at [1052, 250] on span "Notes" at bounding box center [1046, 252] width 21 height 9
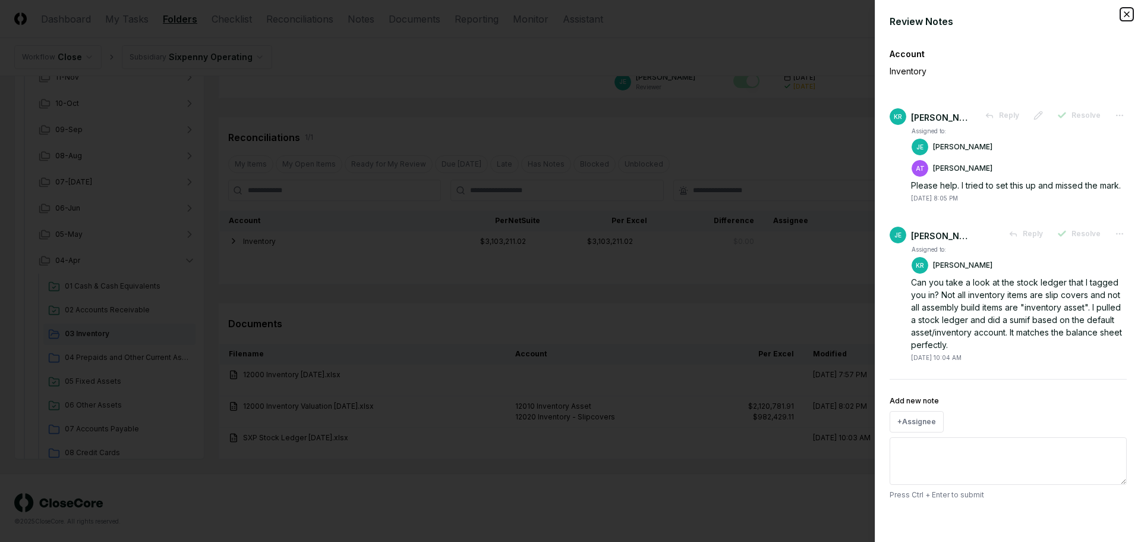
click at [1125, 12] on icon "button" at bounding box center [1127, 14] width 5 height 5
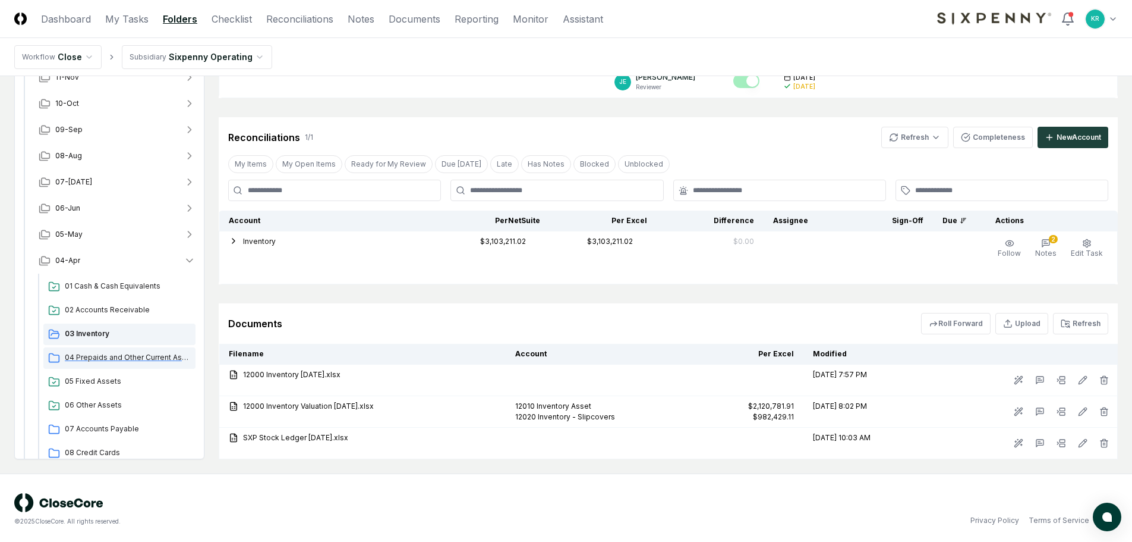
click at [124, 360] on span "04 Prepaids and Other Current Assets" at bounding box center [128, 357] width 126 height 11
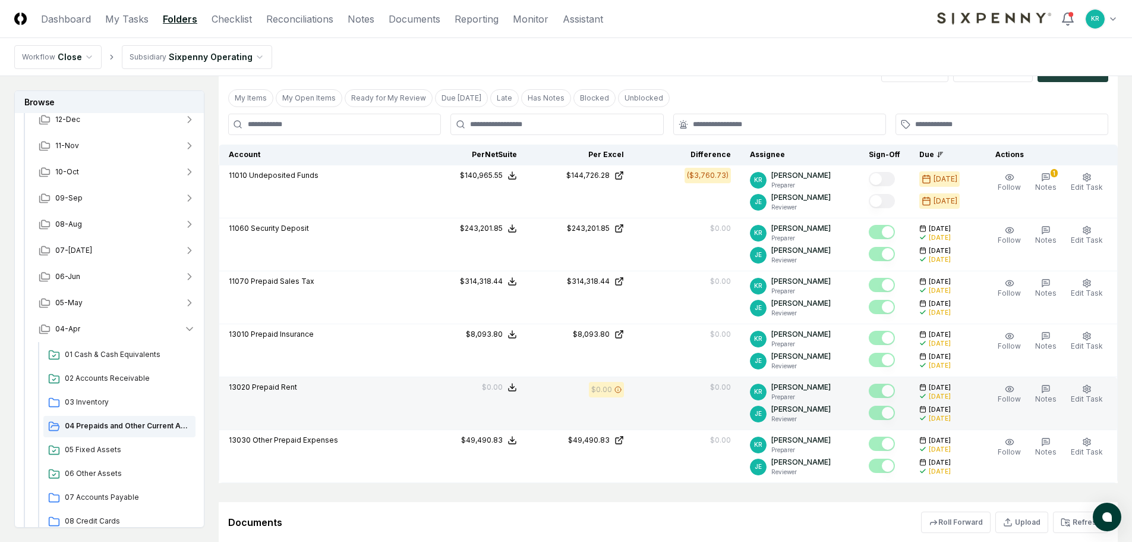
scroll to position [238, 0]
